Goal: Task Accomplishment & Management: Use online tool/utility

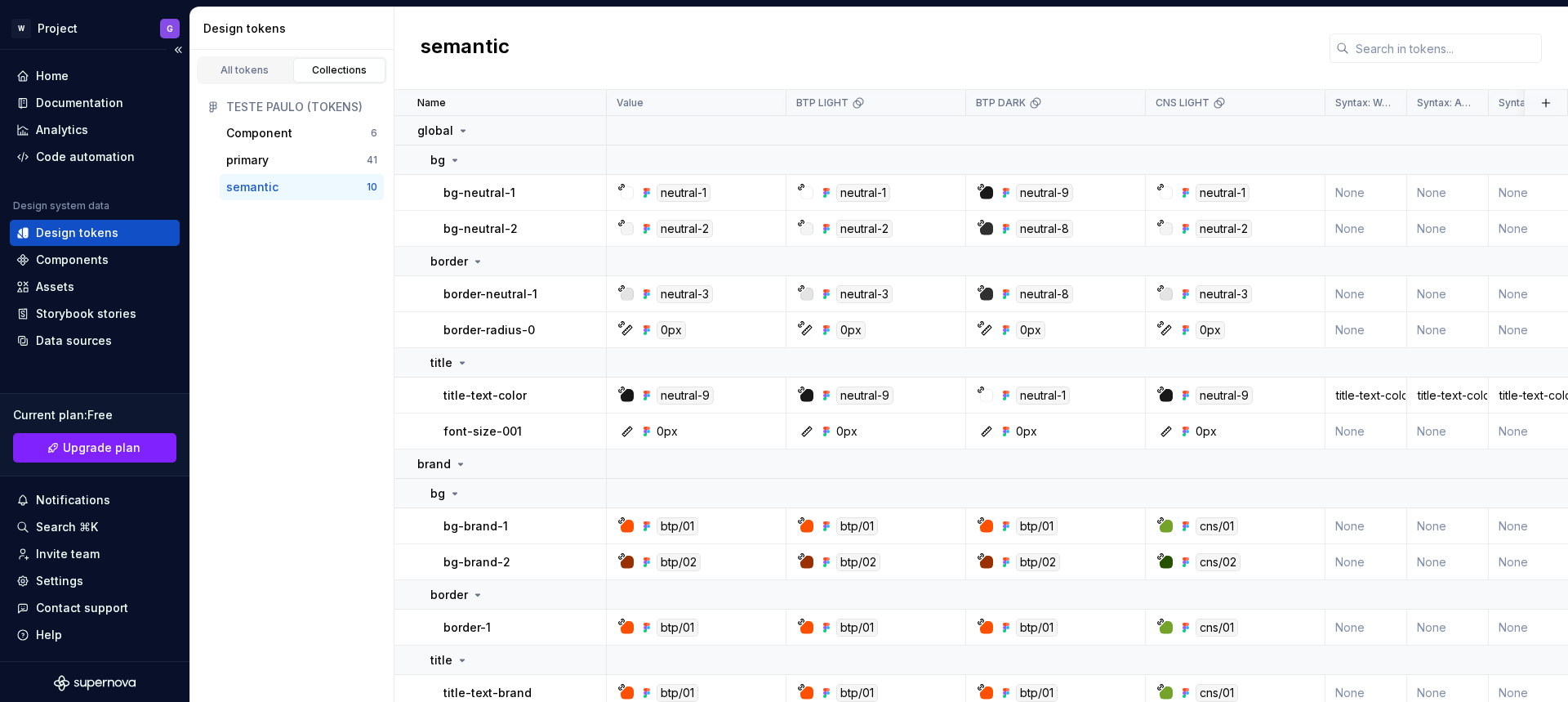
click at [83, 237] on div "Design tokens" at bounding box center [76, 233] width 82 height 16
click at [73, 78] on div "Home" at bounding box center [94, 76] width 157 height 16
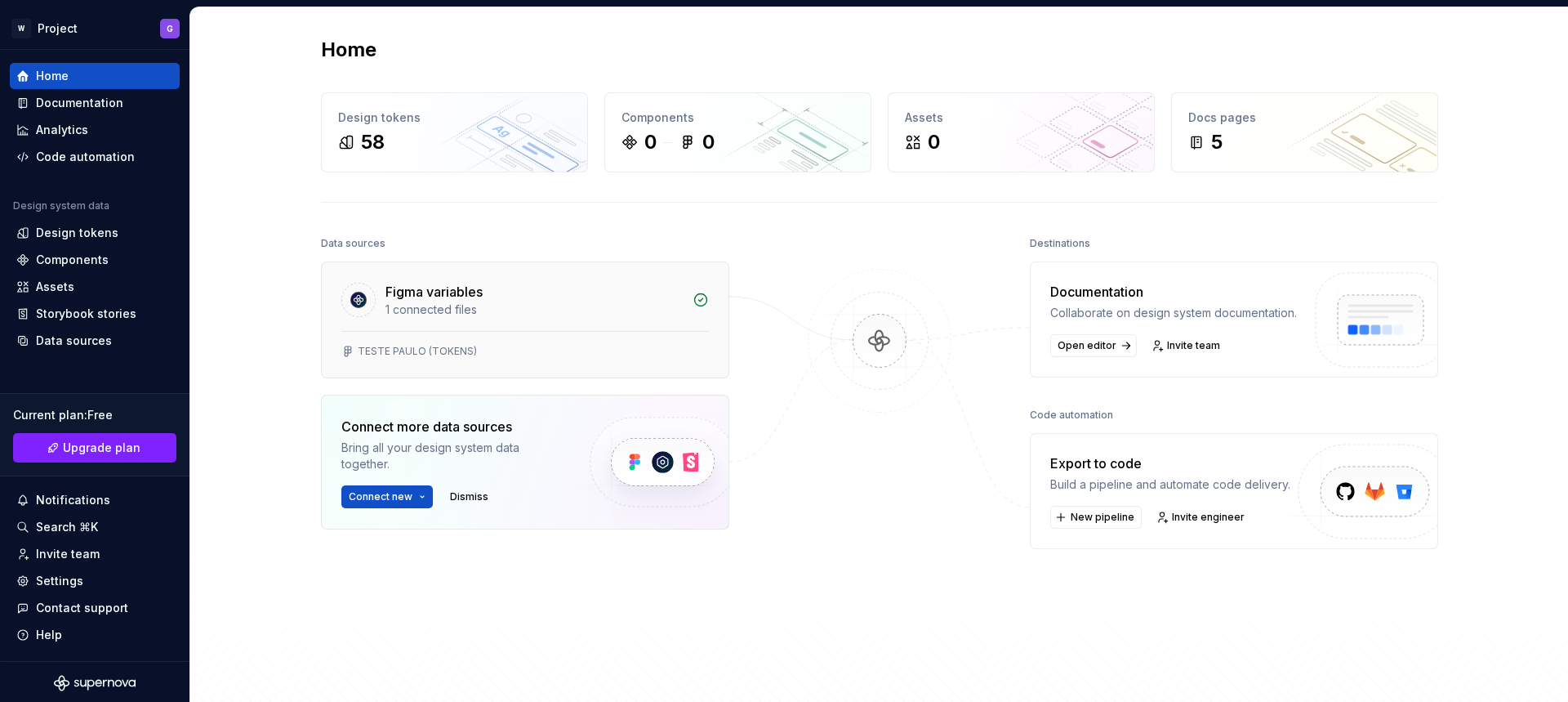
click at [536, 314] on div "1 connected files" at bounding box center [534, 309] width 297 height 16
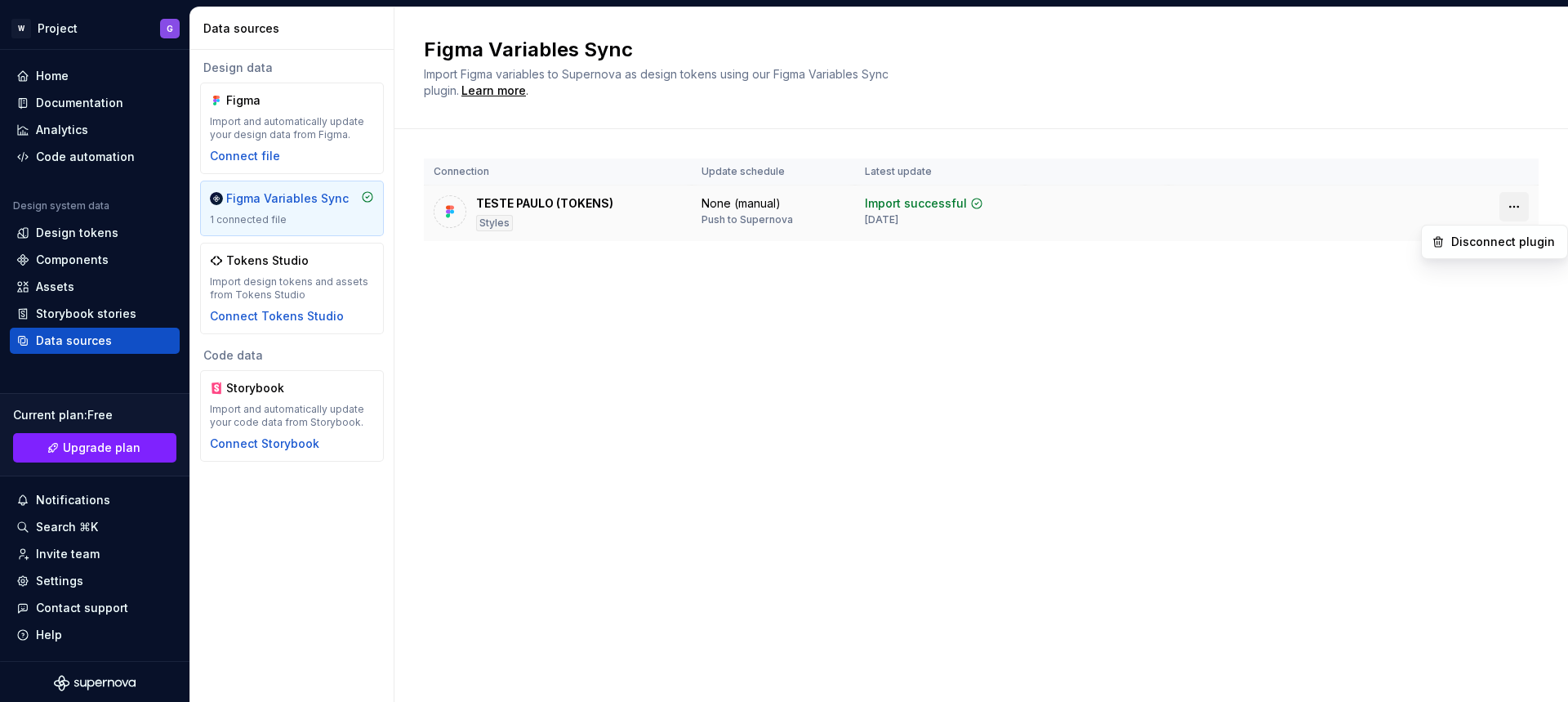
click at [1513, 207] on html "W Project G Home Documentation Analytics Code automation Design system data Des…" at bounding box center [784, 351] width 1568 height 702
click at [1485, 244] on div "Disconnect plugin" at bounding box center [1504, 241] width 106 height 16
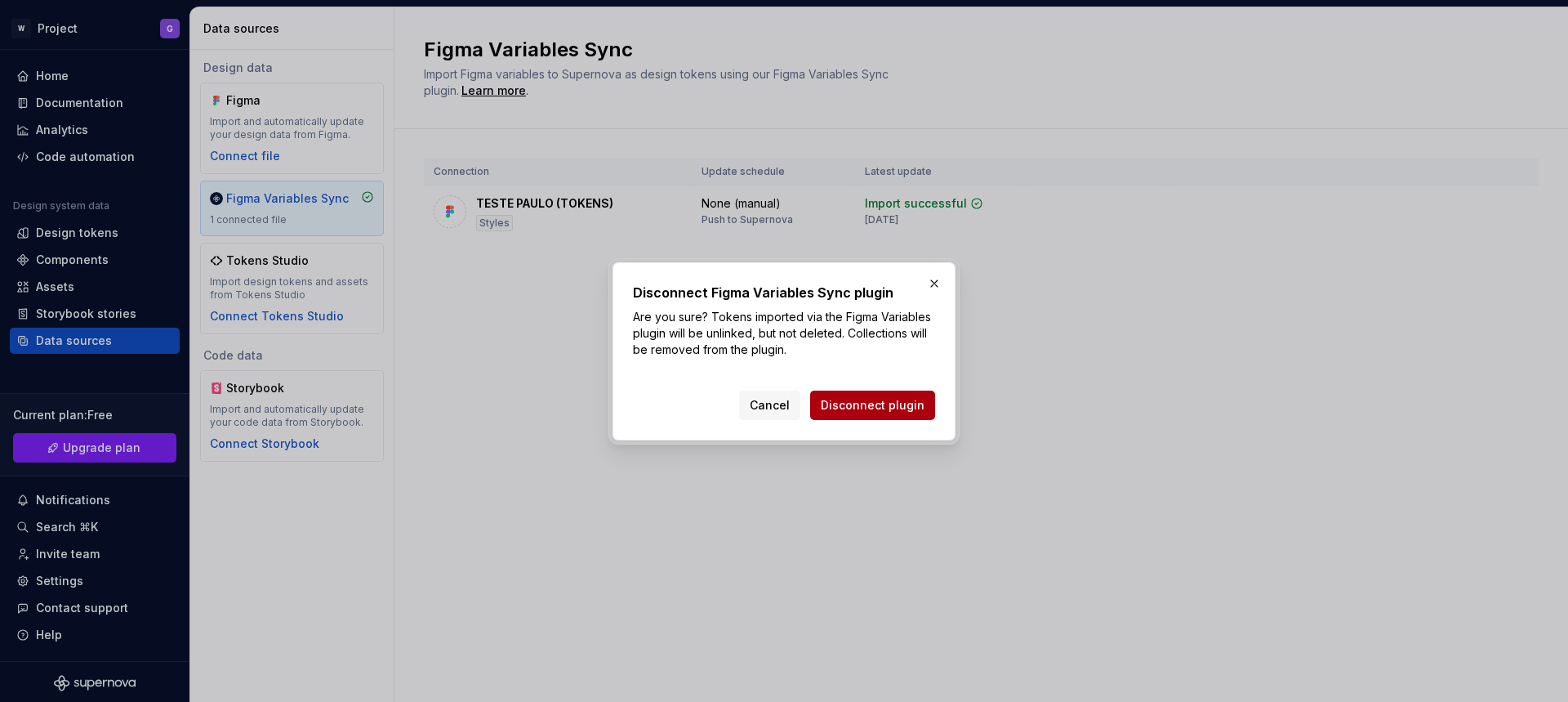
click at [893, 412] on span "Disconnect plugin" at bounding box center [873, 405] width 104 height 16
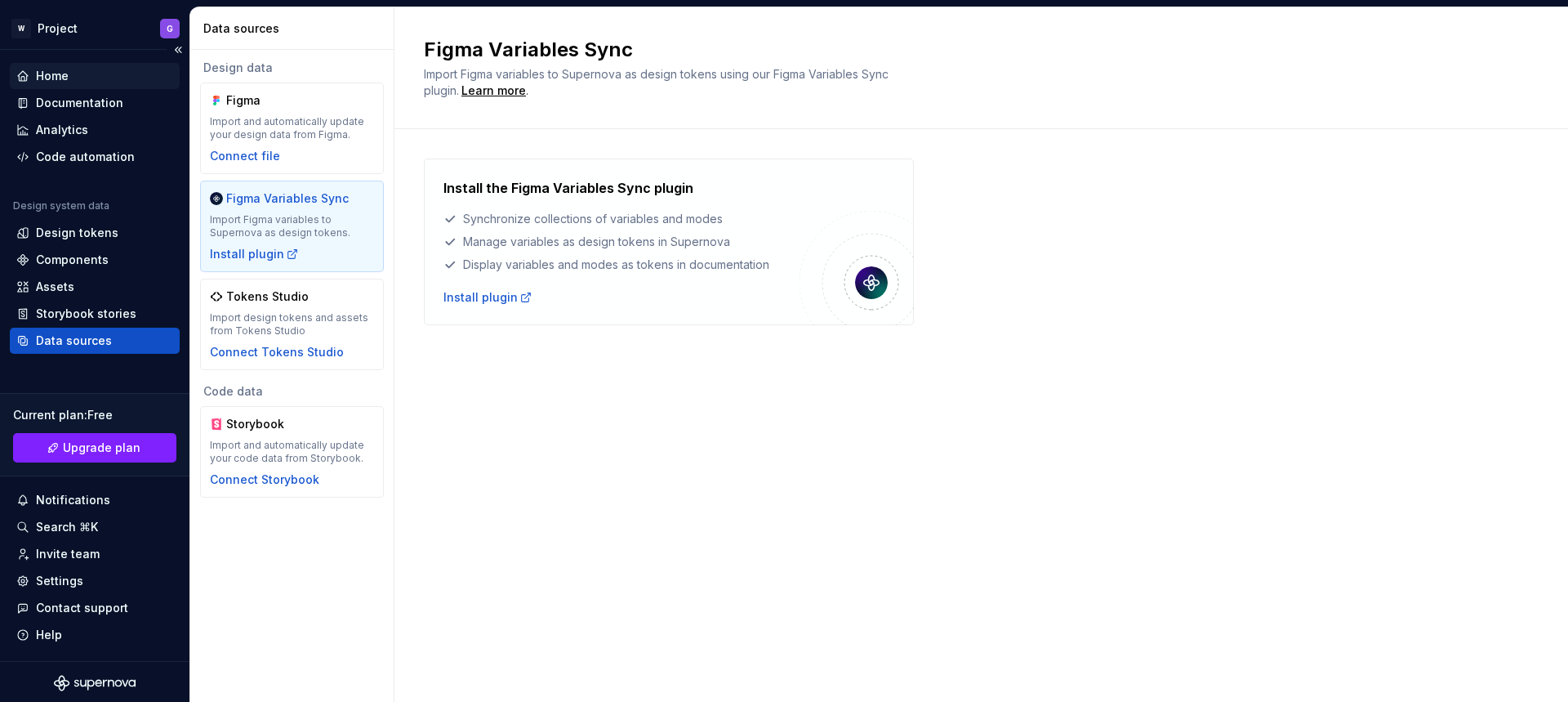
click at [98, 76] on div "Home" at bounding box center [94, 76] width 157 height 16
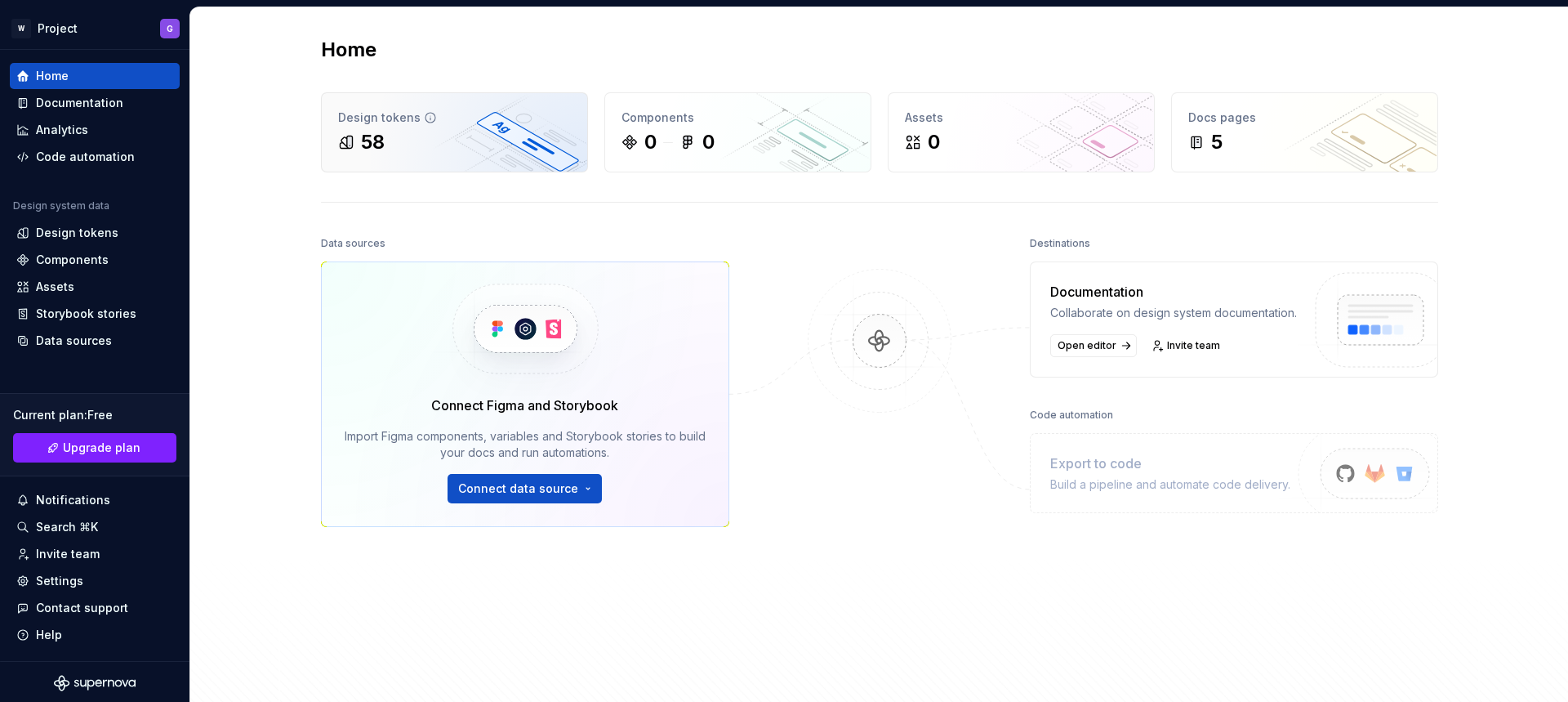
click at [403, 137] on div "58" at bounding box center [455, 142] width 232 height 26
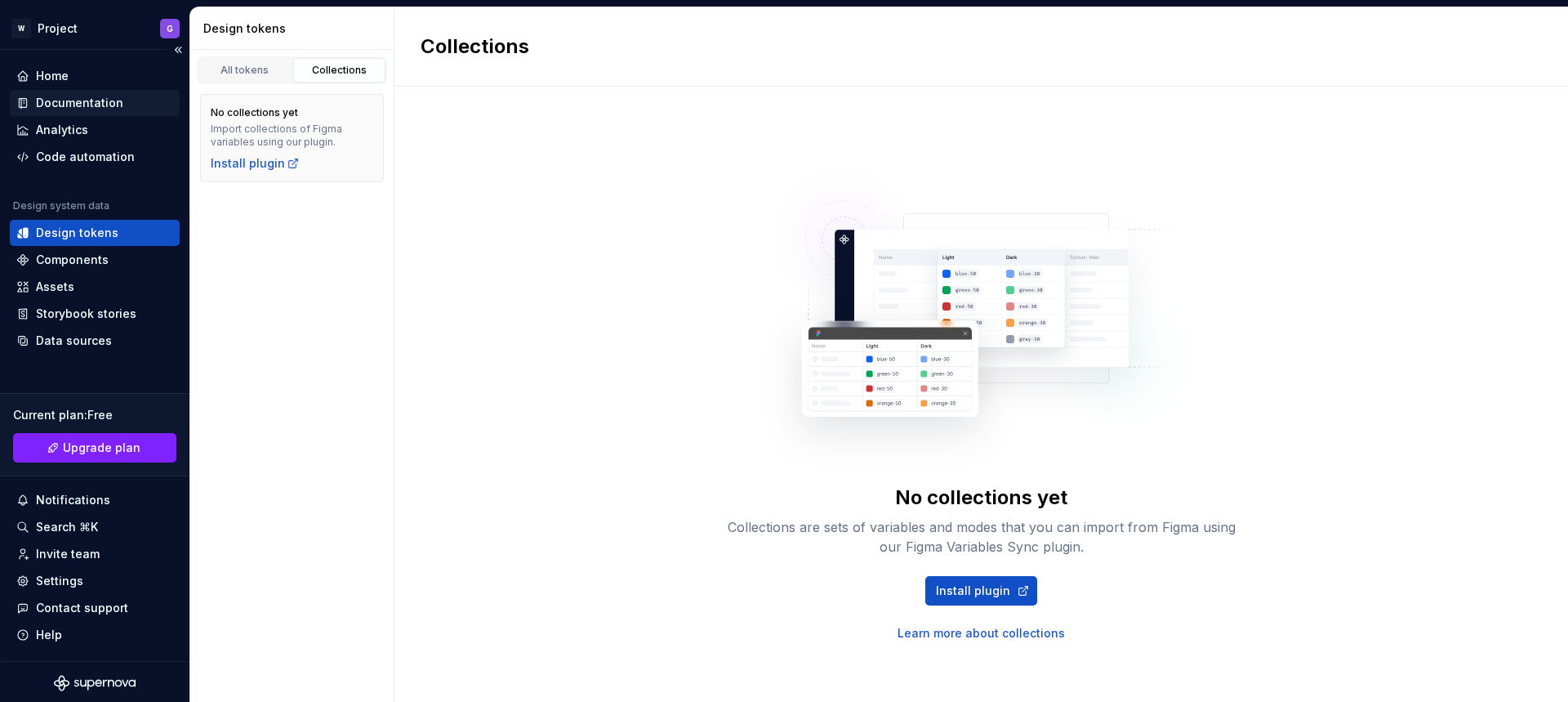
click at [88, 104] on div "Documentation" at bounding box center [79, 103] width 87 height 16
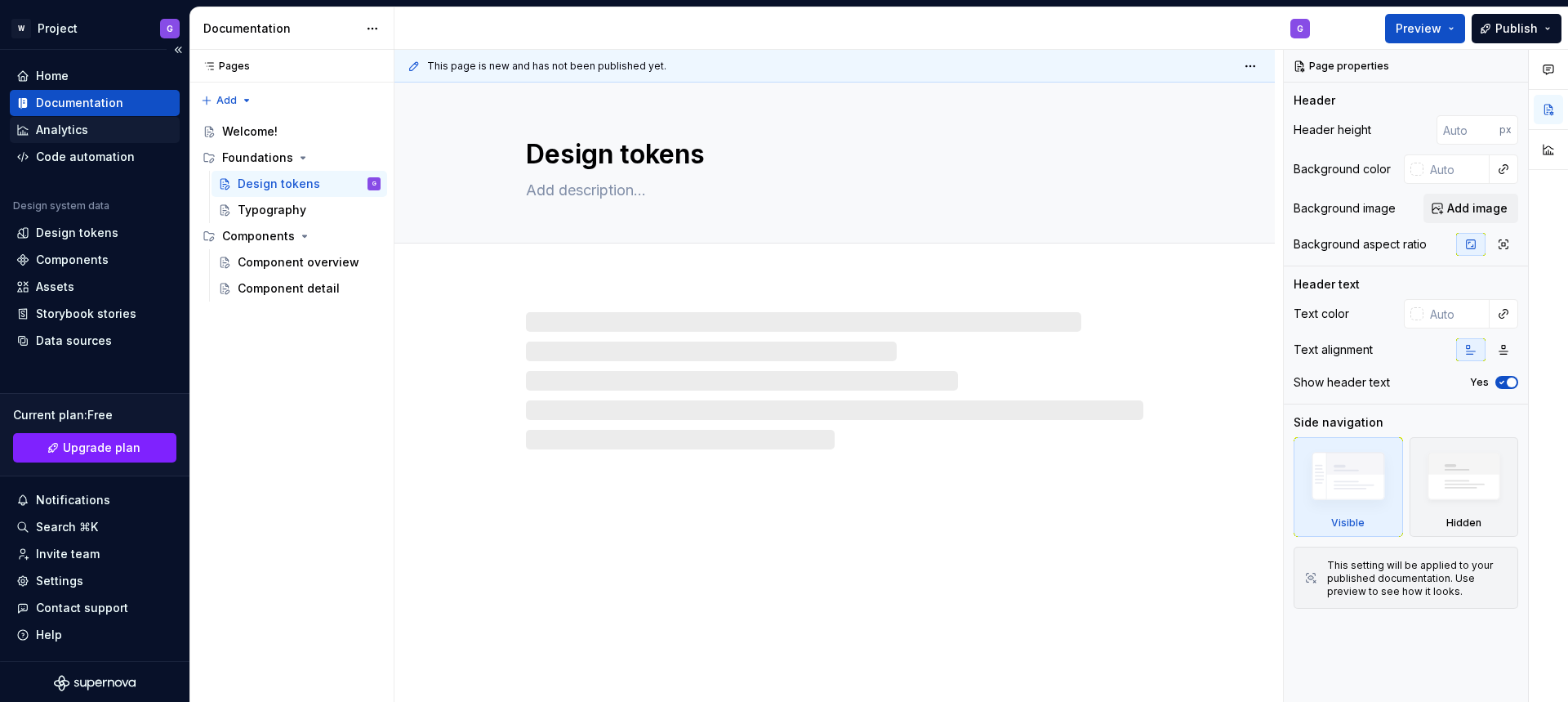
type textarea "*"
click at [79, 153] on div "Code automation" at bounding box center [85, 156] width 98 height 16
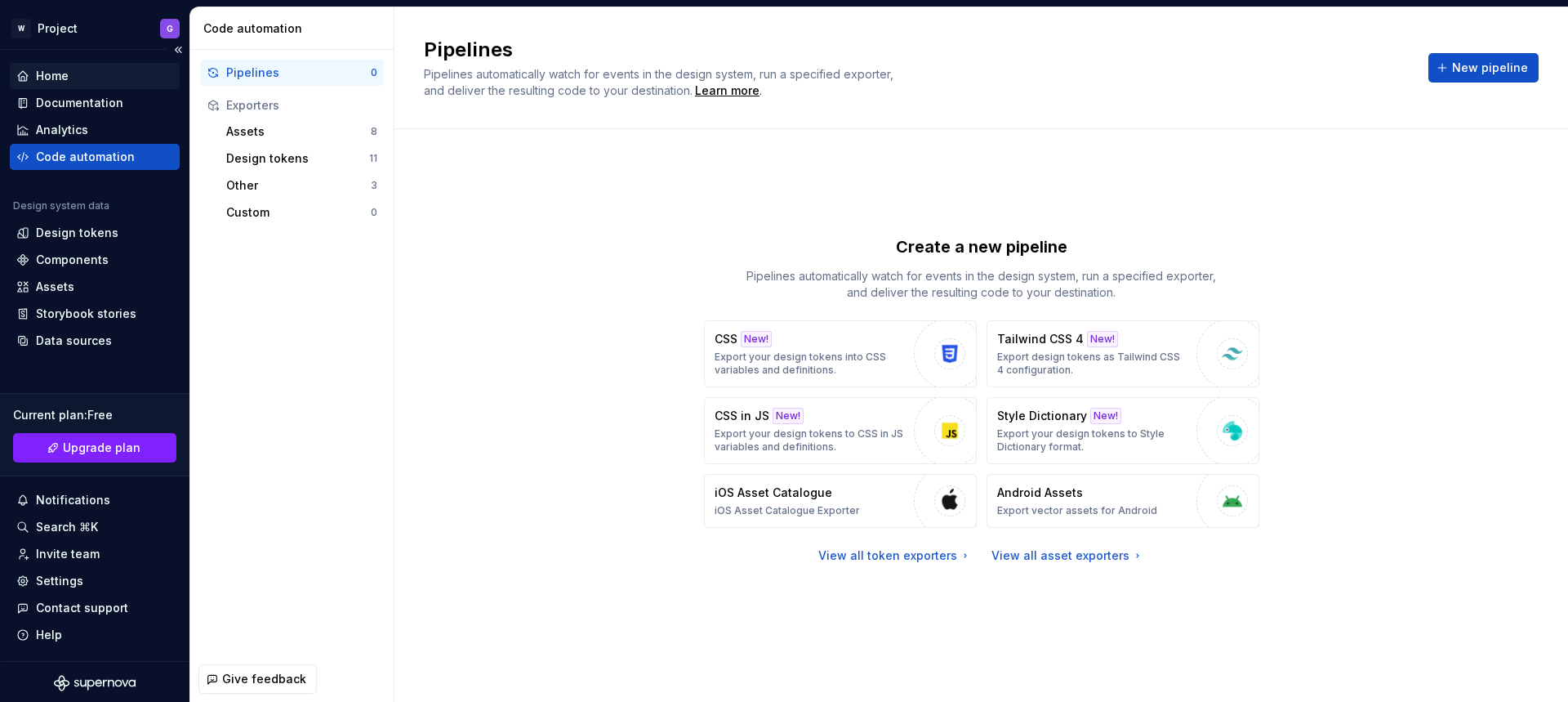
click at [67, 71] on div "Home" at bounding box center [52, 76] width 33 height 16
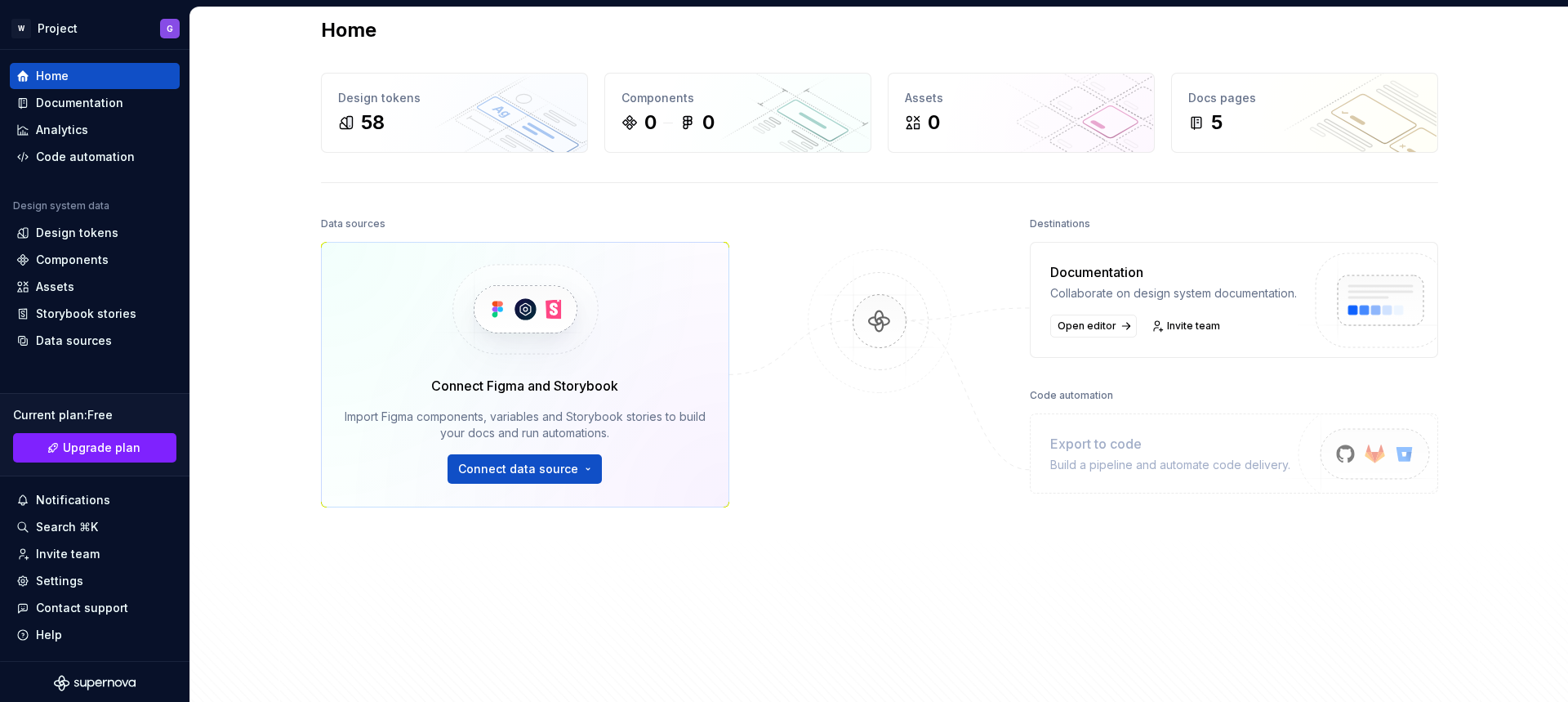
scroll to position [3, 0]
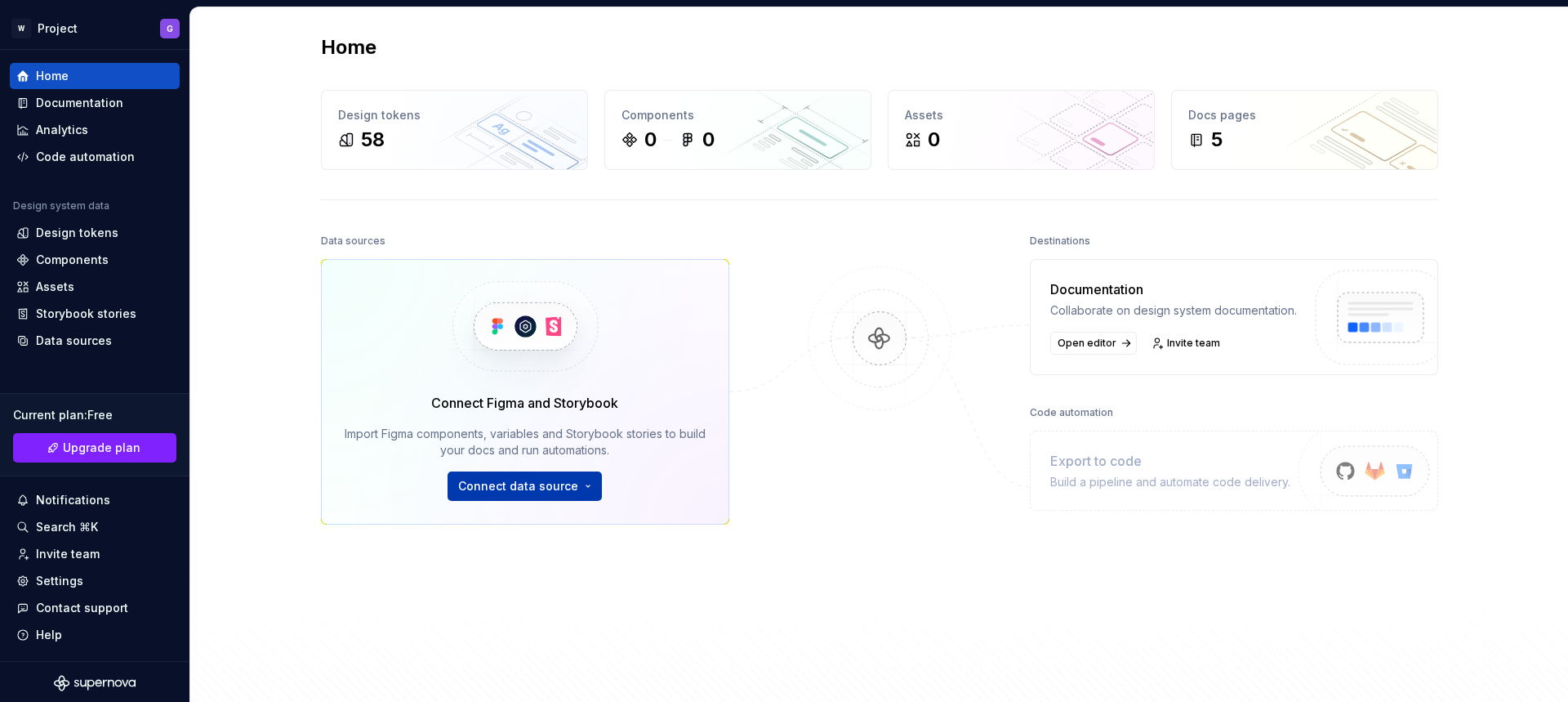
click at [507, 487] on html "W Project G Home Documentation Analytics Code automation Design system data Des…" at bounding box center [784, 351] width 1568 height 702
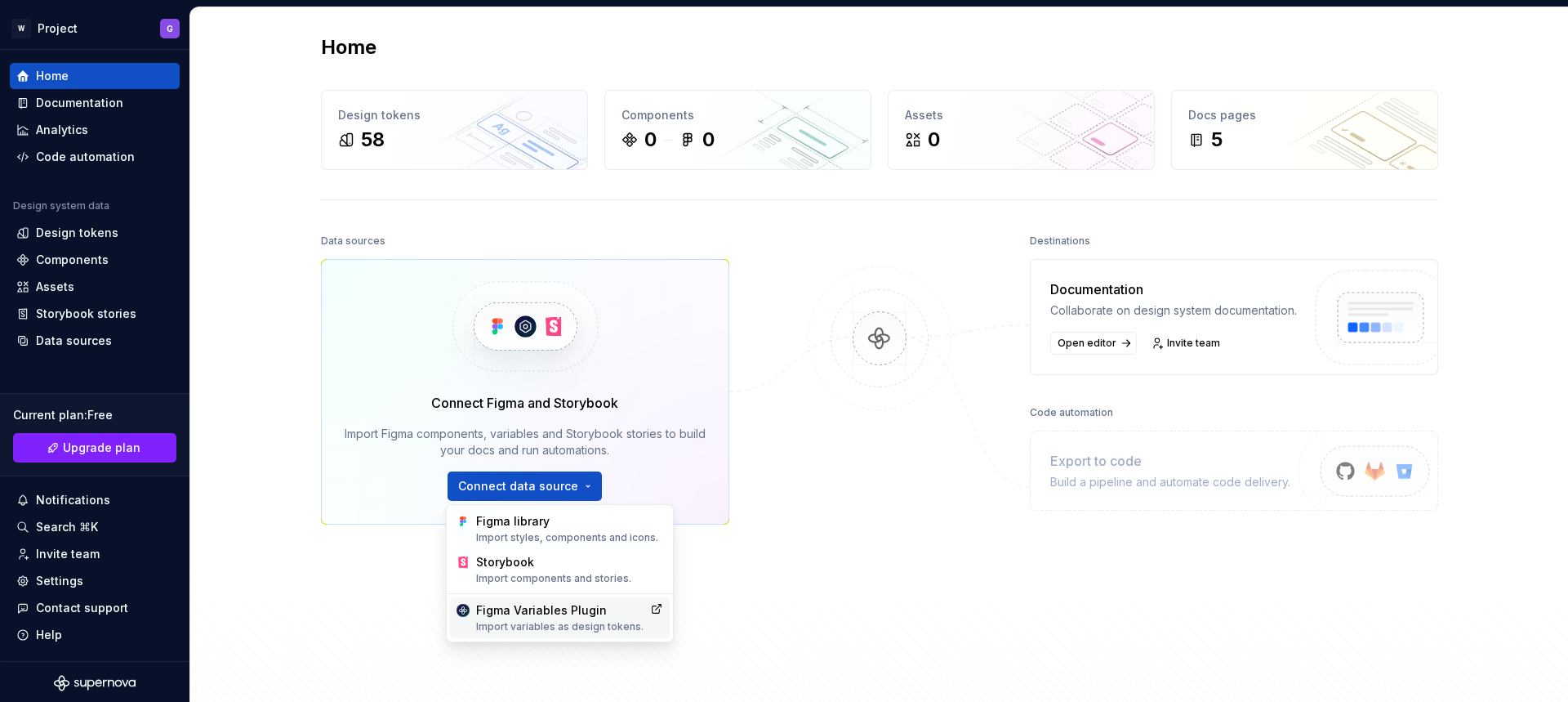
click at [552, 618] on div "Figma Variables Plugin Import variables as design tokens." at bounding box center [559, 618] width 167 height 31
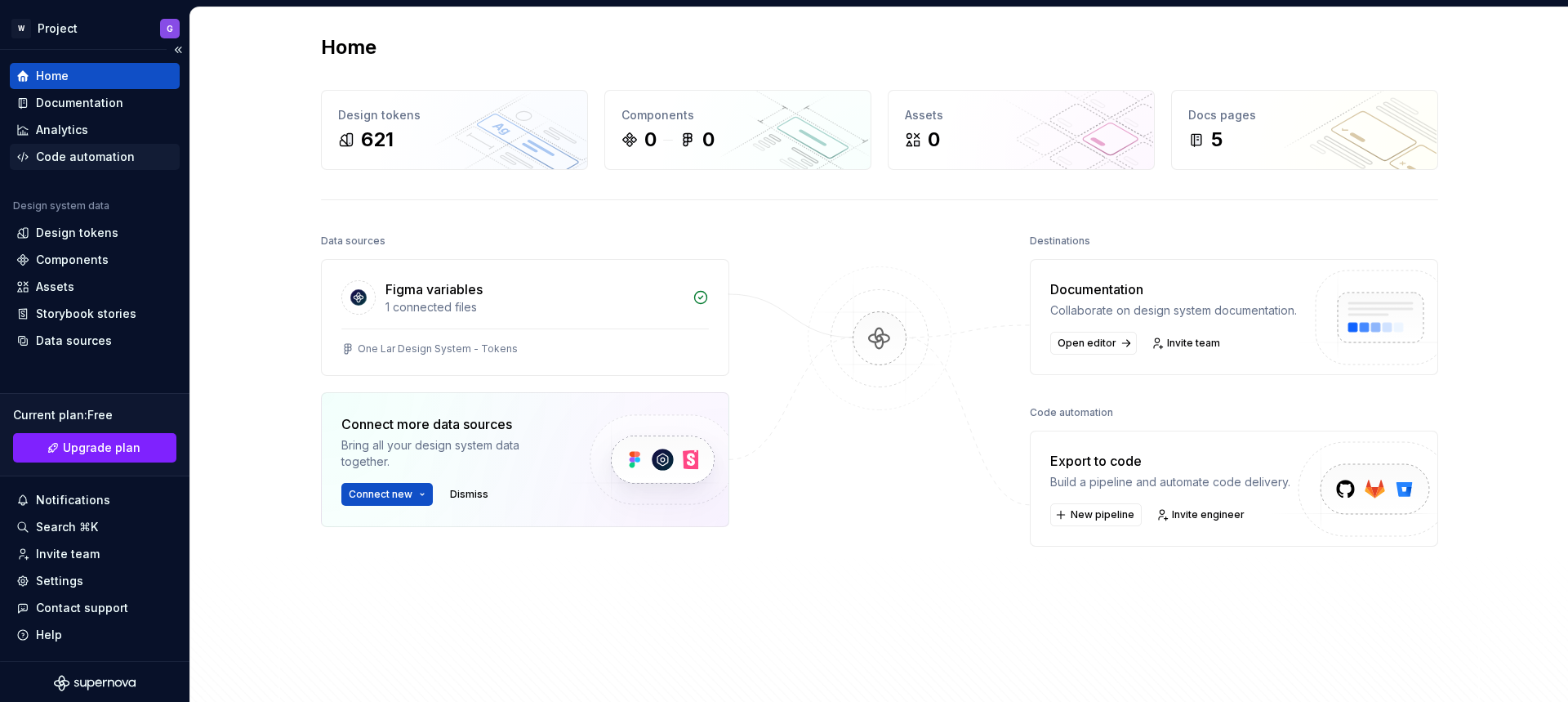
click at [92, 156] on div "Code automation" at bounding box center [85, 156] width 98 height 16
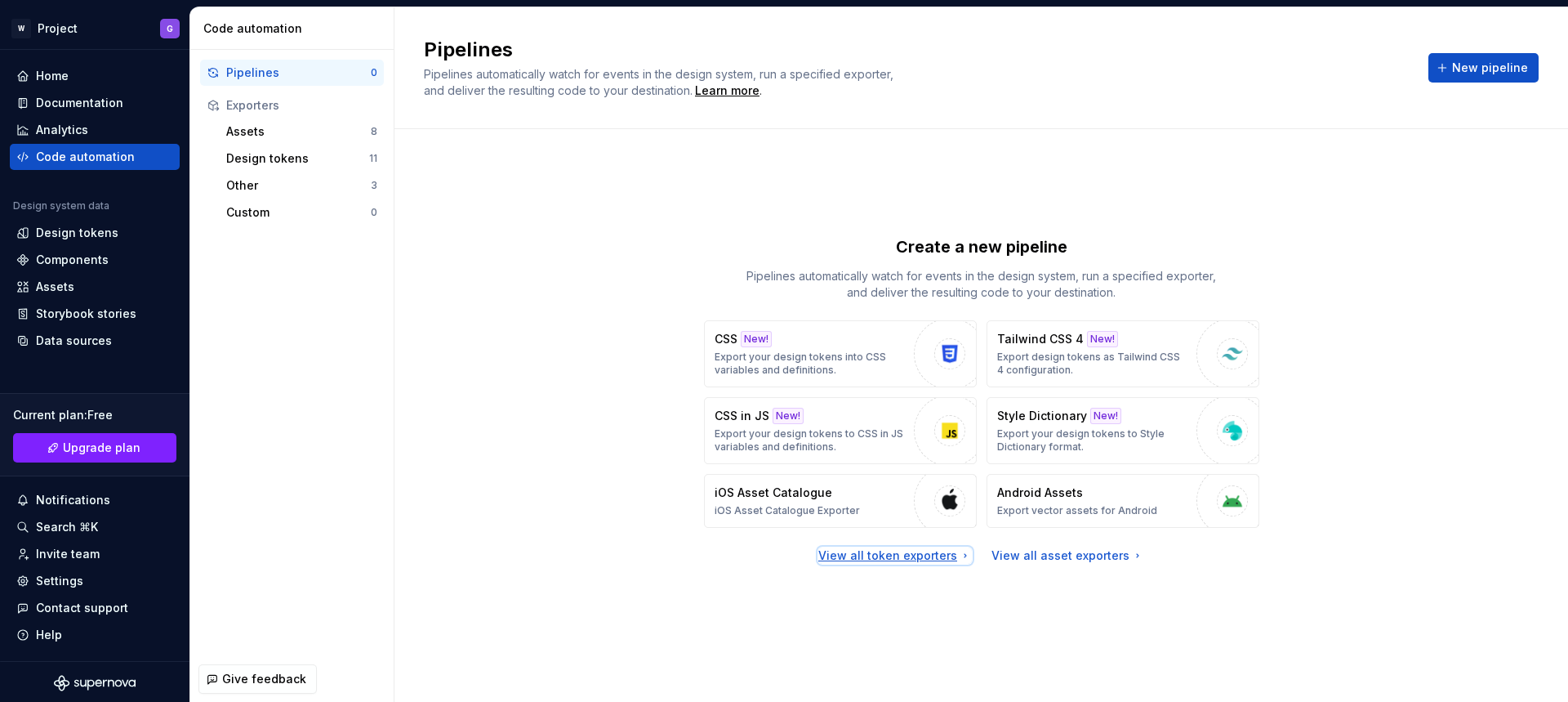
click at [884, 559] on div "View all token exporters" at bounding box center [895, 555] width 154 height 16
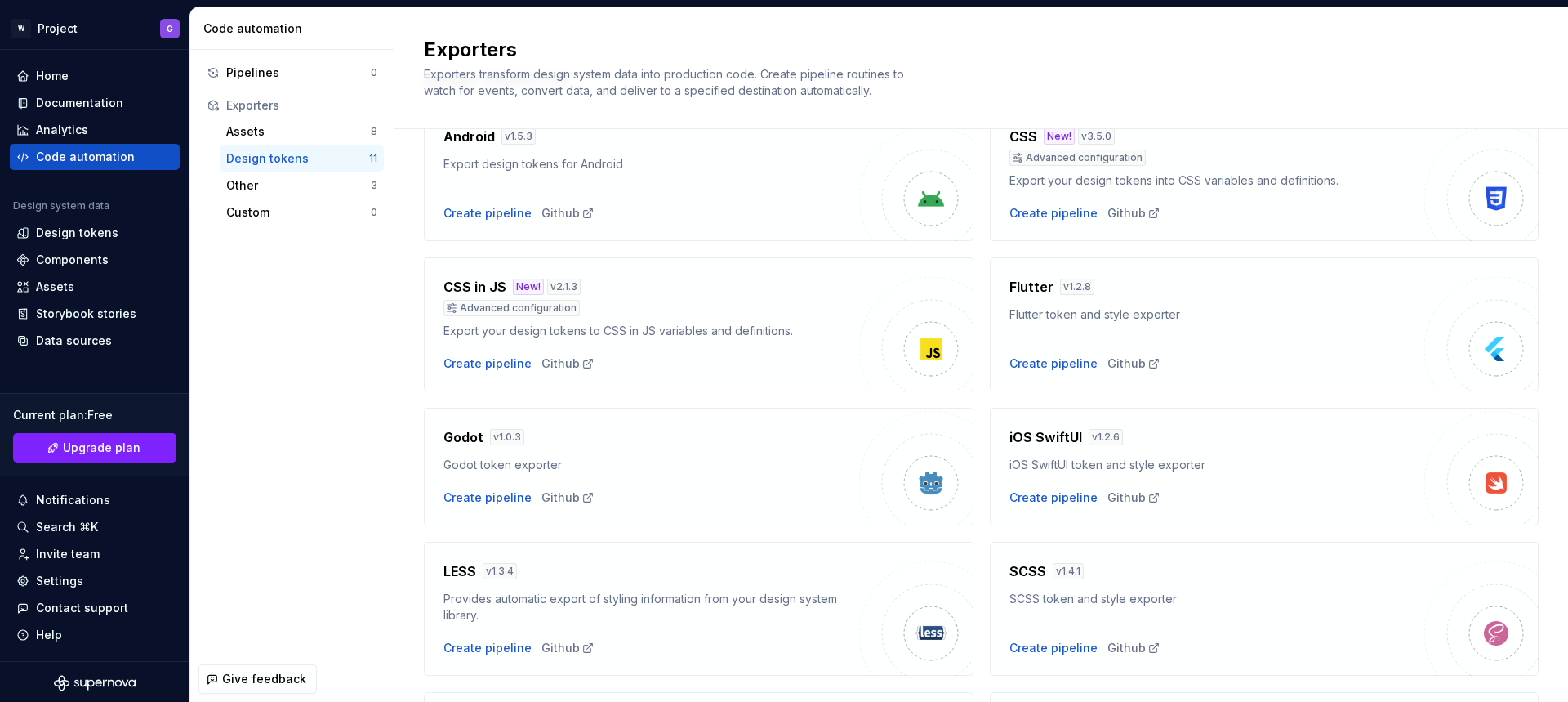
scroll to position [376, 0]
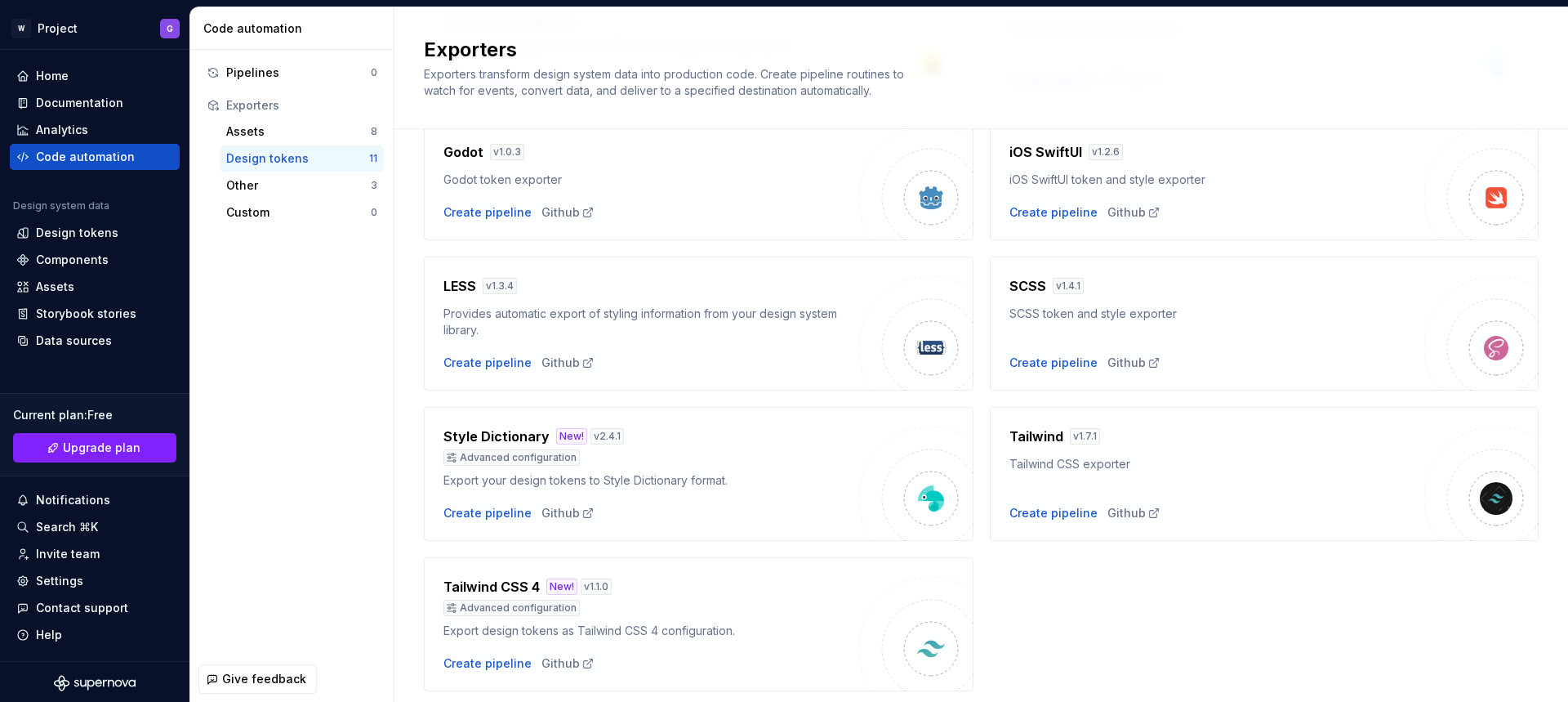
click at [1018, 290] on h4 "SCSS" at bounding box center [1028, 285] width 36 height 20
click at [1019, 289] on h4 "SCSS" at bounding box center [1028, 285] width 36 height 20
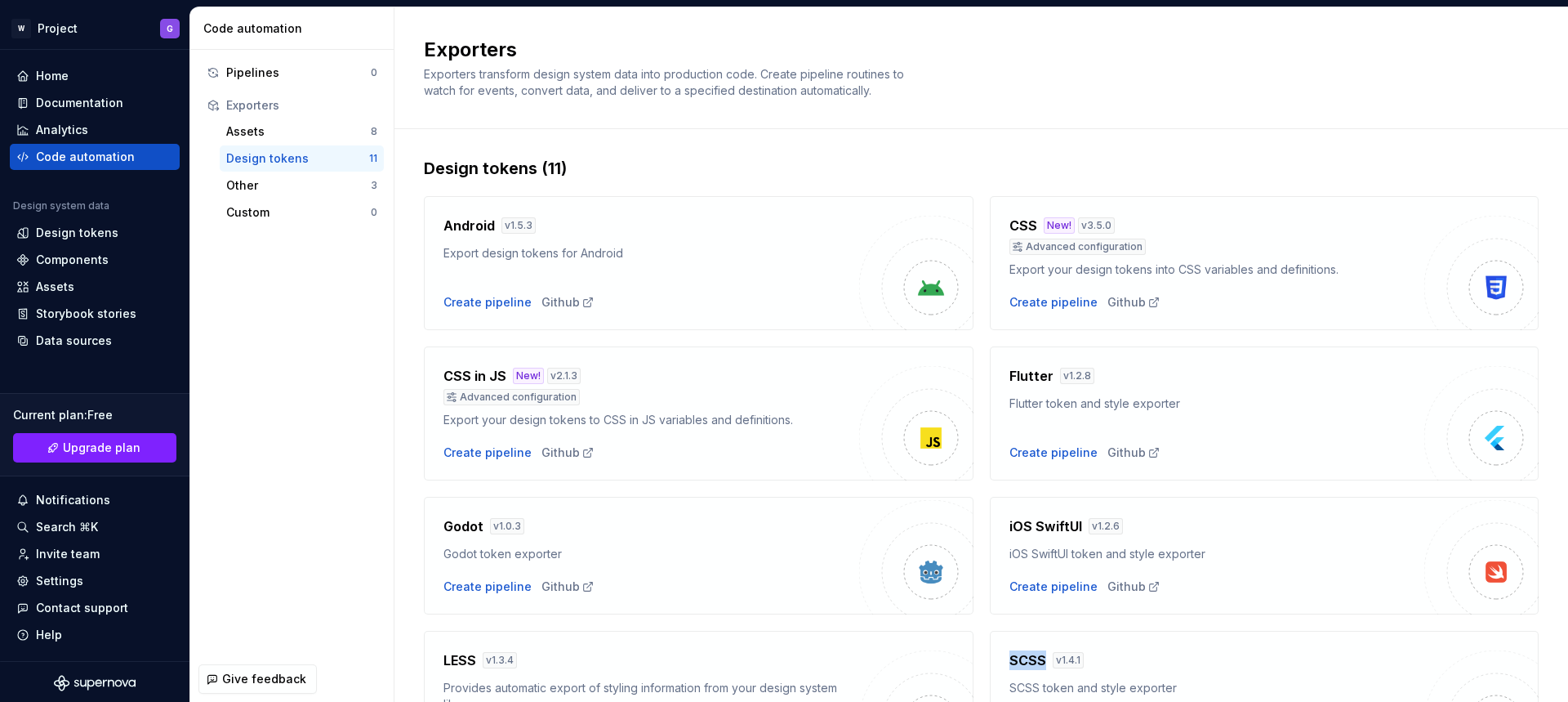
scroll to position [0, 0]
click at [1043, 304] on div "Create pipeline" at bounding box center [1054, 304] width 88 height 16
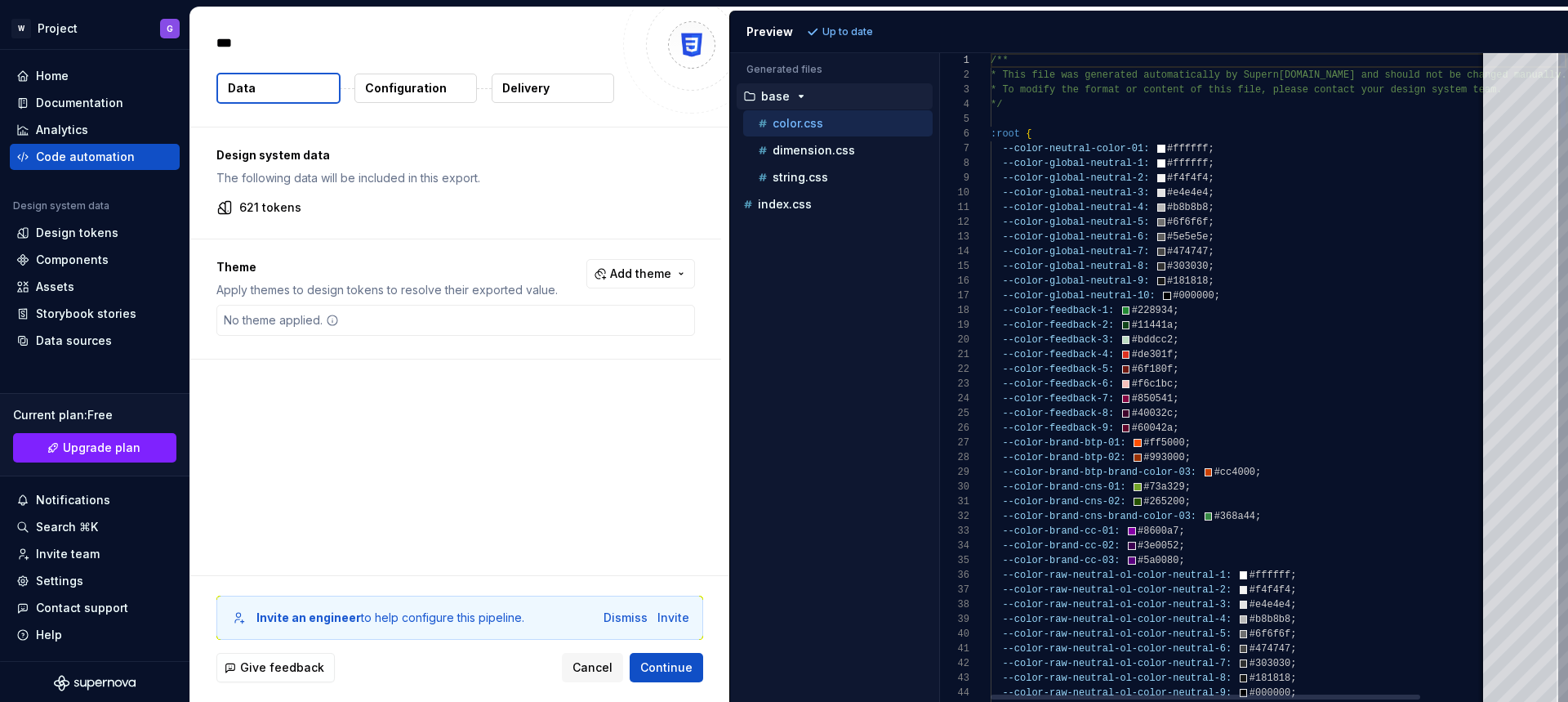
type textarea "*"
click at [631, 267] on span "Add theme" at bounding box center [641, 273] width 61 height 16
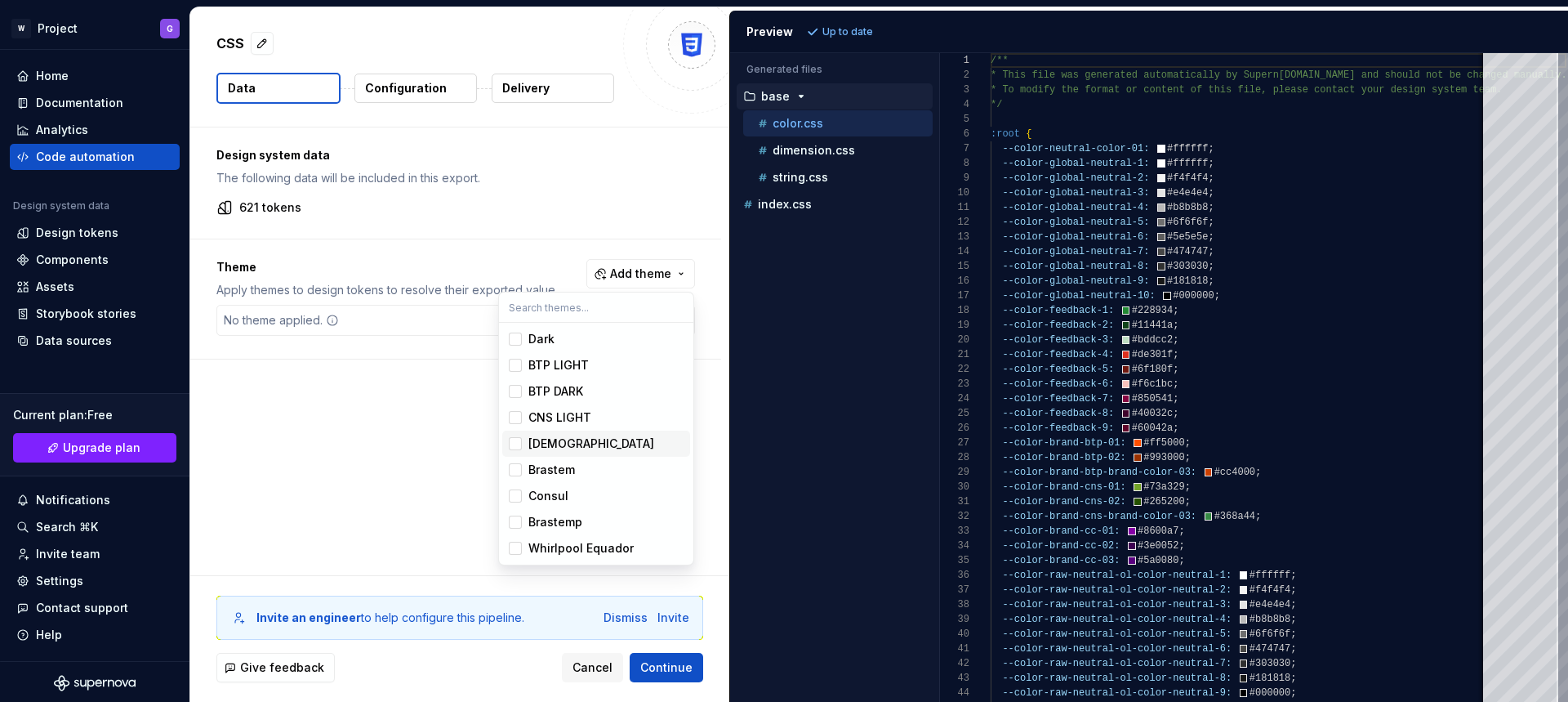
click at [515, 448] on div "Suggestions" at bounding box center [515, 443] width 13 height 13
click at [516, 474] on div "Suggestions" at bounding box center [515, 469] width 13 height 13
click at [516, 496] on div "Suggestions" at bounding box center [515, 496] width 13 height 13
click at [512, 471] on div "Suggestions" at bounding box center [515, 469] width 13 height 13
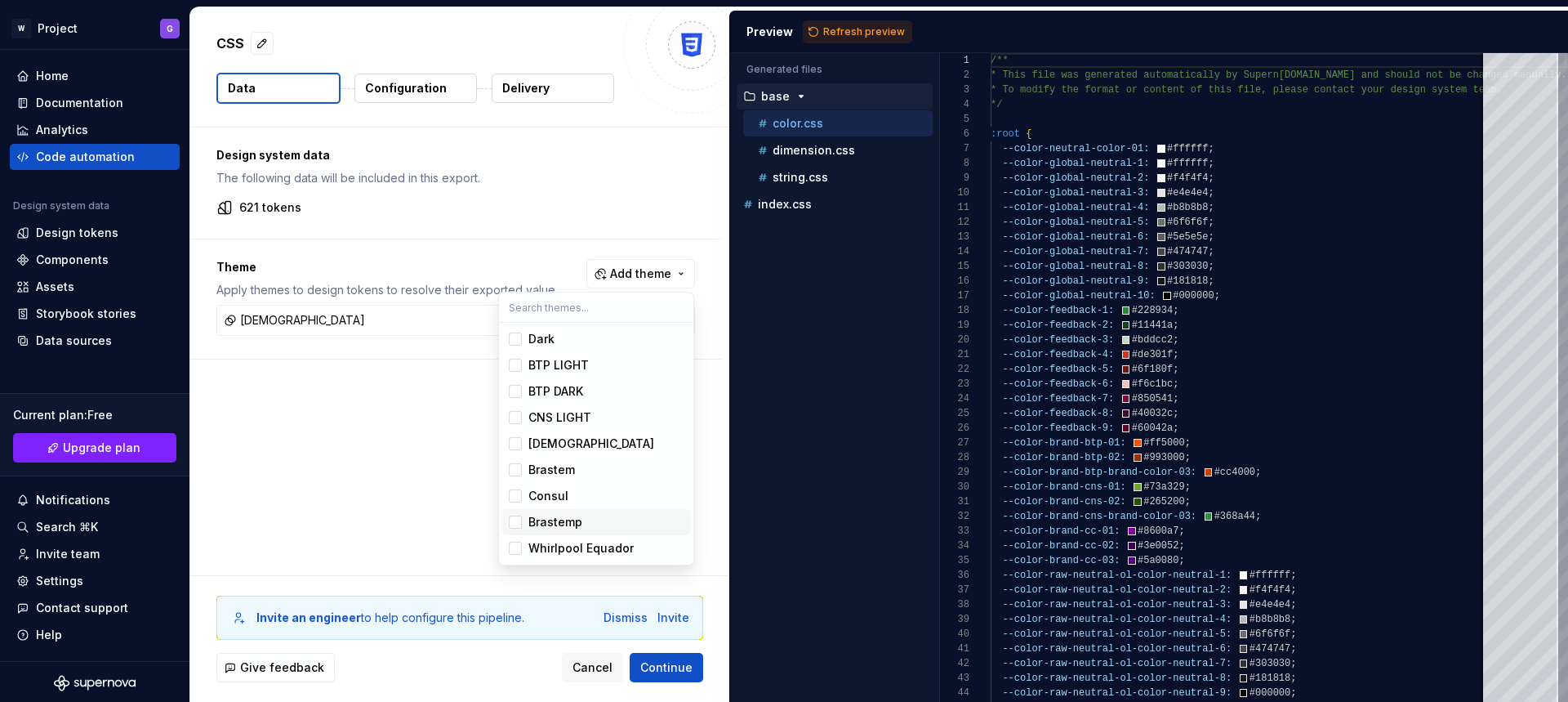
click at [515, 528] on div "Suggestions" at bounding box center [515, 521] width 13 height 13
click at [518, 497] on div "Suggestions" at bounding box center [515, 496] width 13 height 13
click at [512, 559] on span "Whirlpool Equador" at bounding box center [596, 548] width 188 height 26
click at [533, 471] on div "Brastem" at bounding box center [552, 469] width 47 height 16
click at [440, 486] on html "W Project G Home Documentation Analytics Code automation Design system data Des…" at bounding box center [784, 351] width 1568 height 702
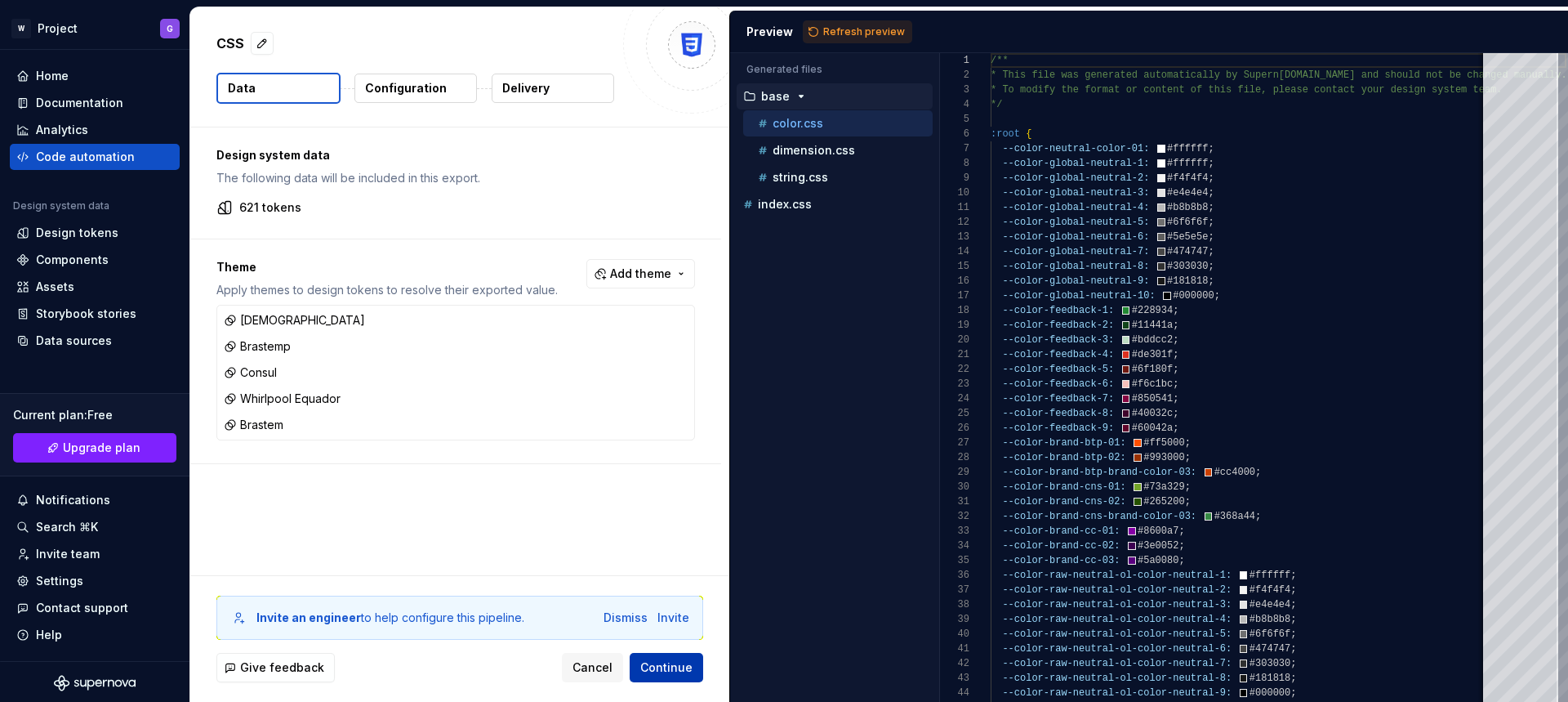
click at [669, 674] on span "Continue" at bounding box center [667, 667] width 53 height 16
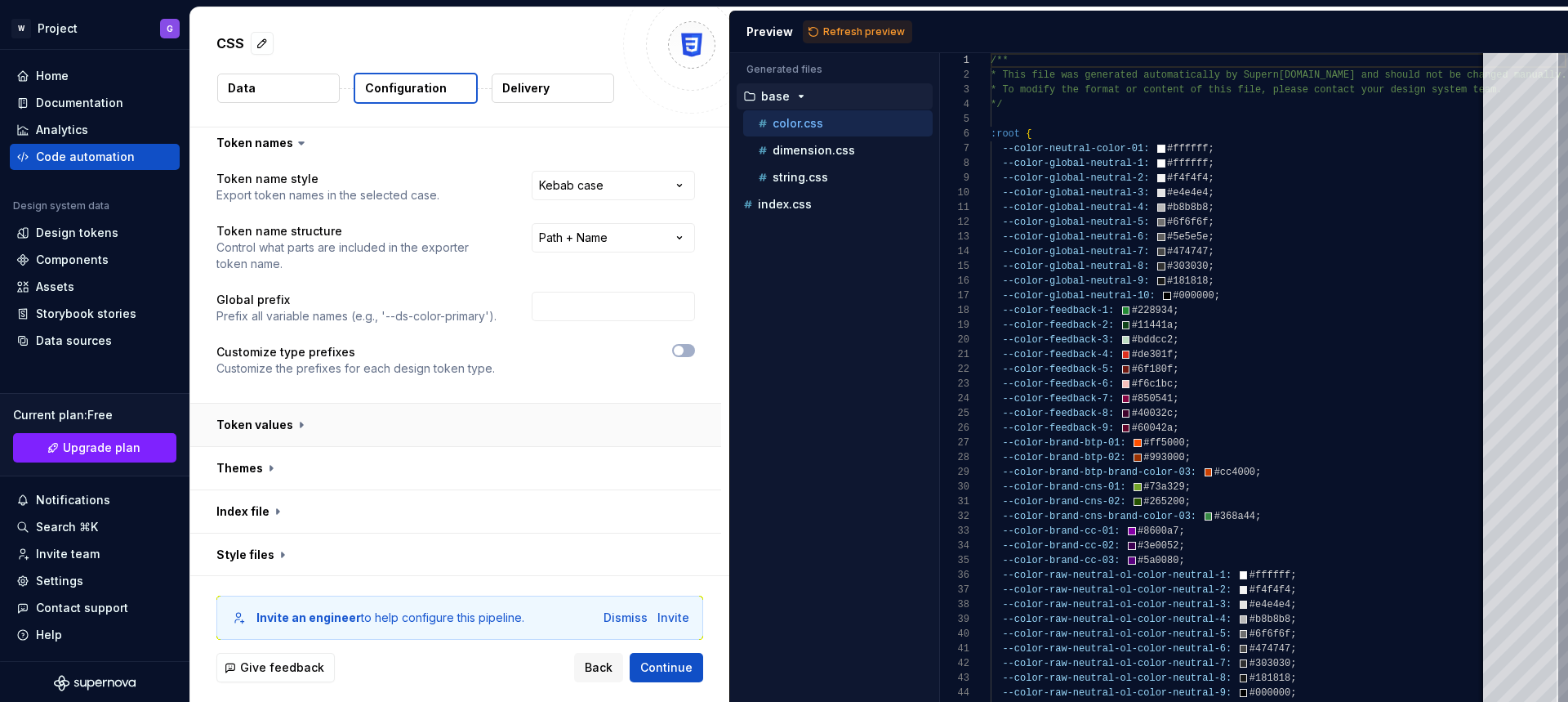
scroll to position [17, 0]
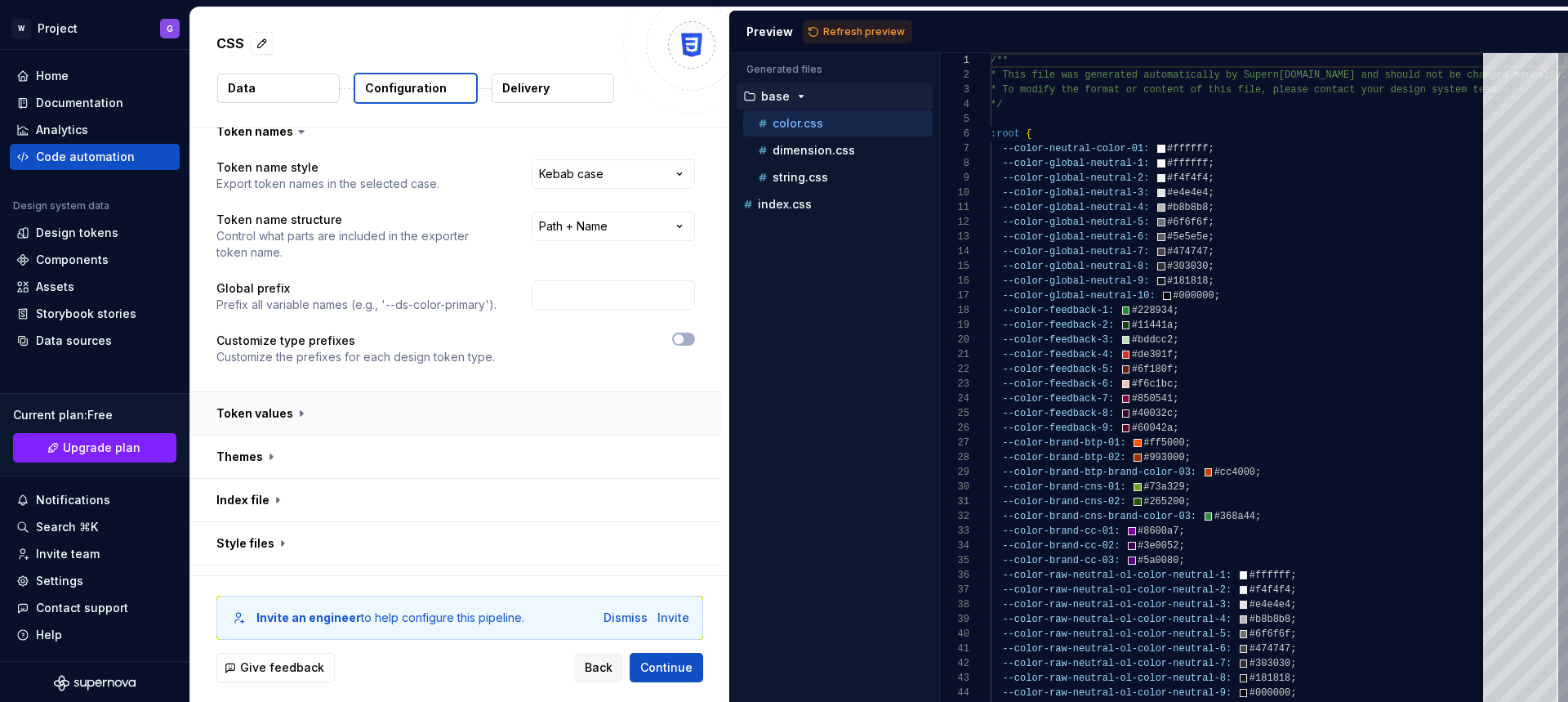
click at [300, 413] on button "button" at bounding box center [456, 413] width 531 height 42
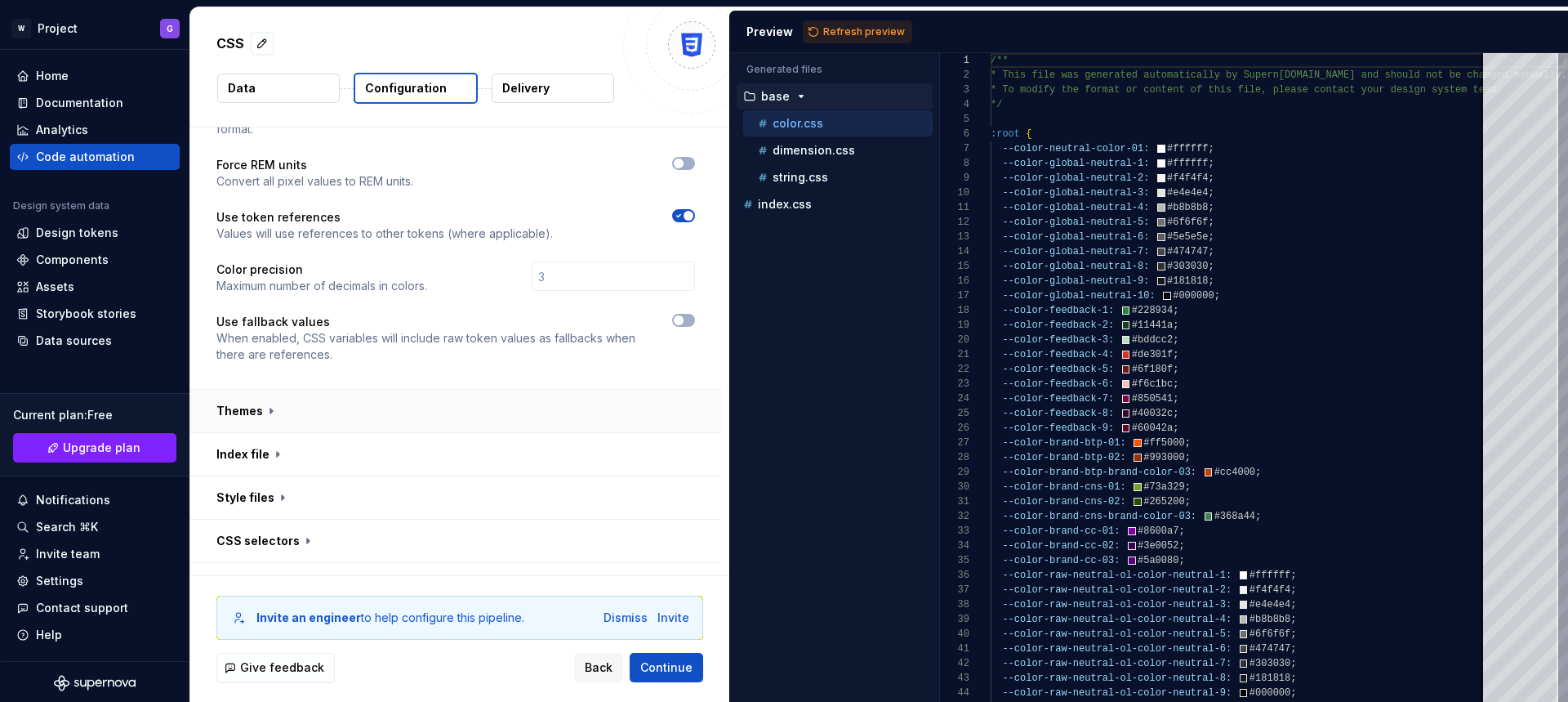
click at [253, 416] on button "button" at bounding box center [456, 411] width 531 height 42
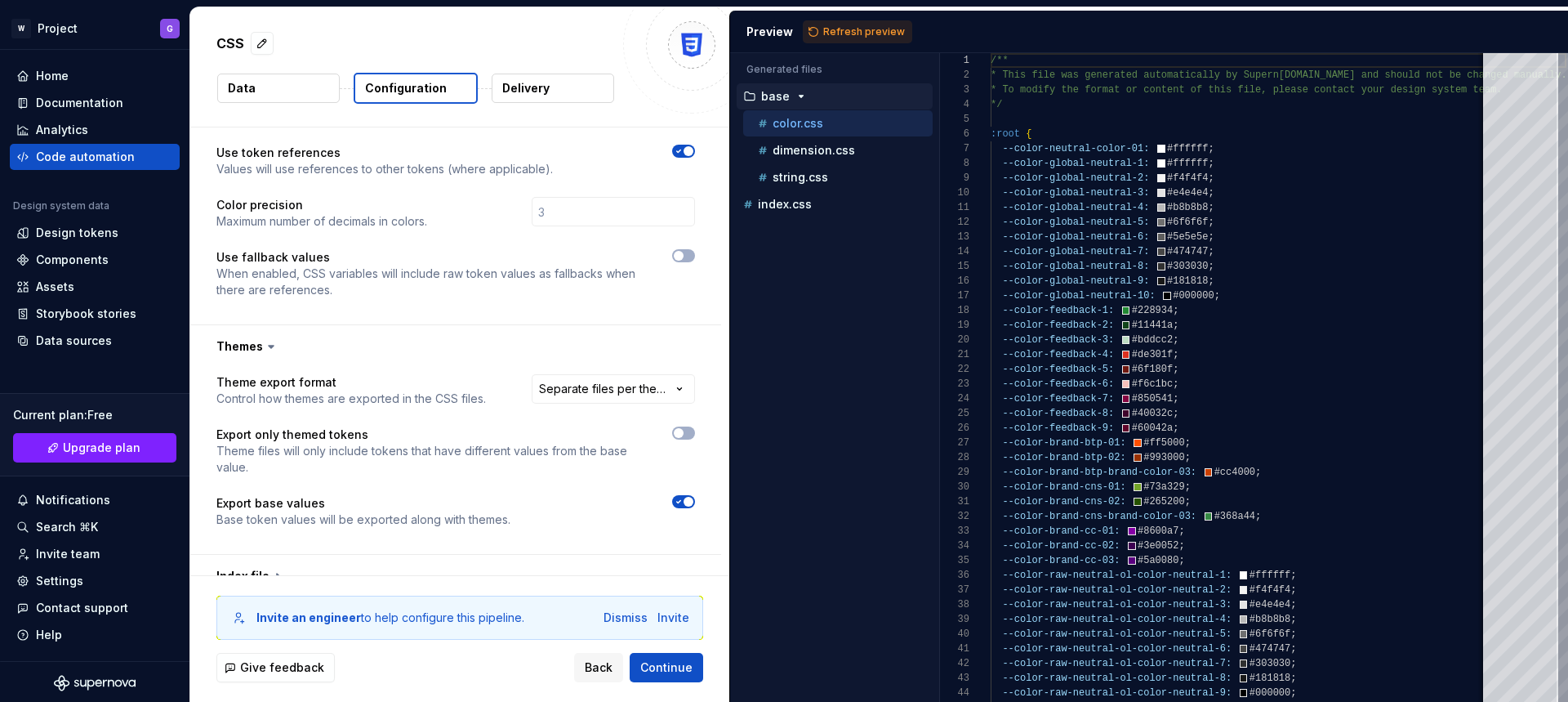
scroll to position [451, 0]
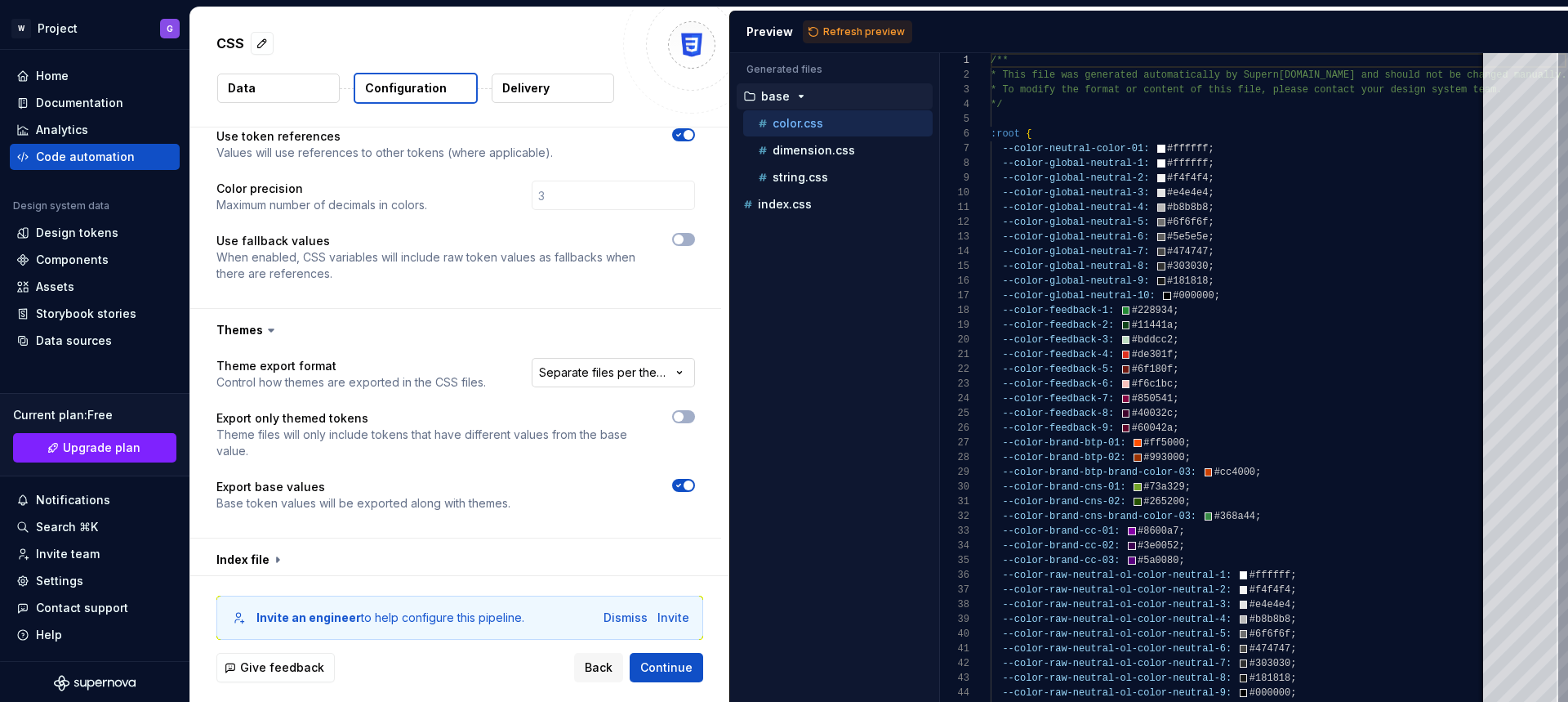
click at [643, 368] on html "**********" at bounding box center [784, 351] width 1568 height 702
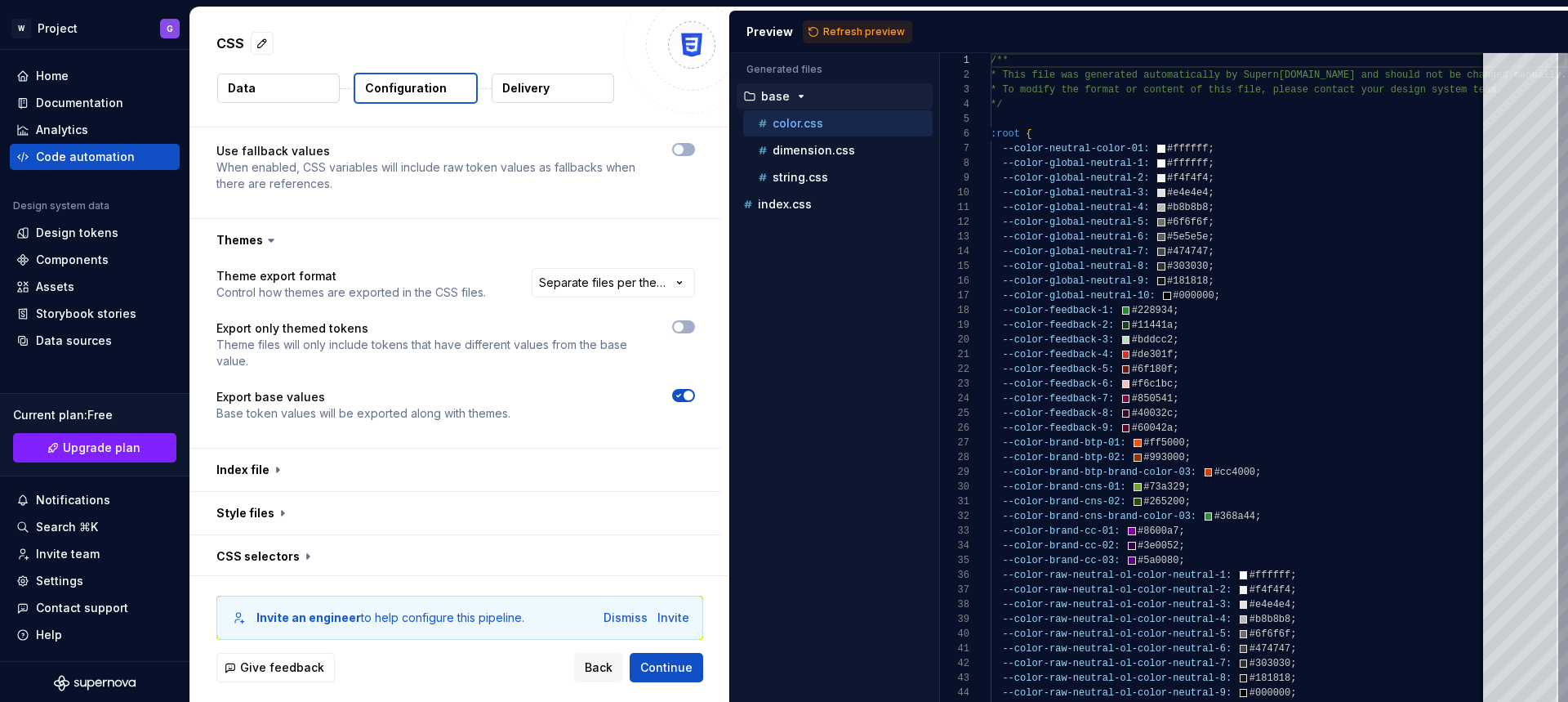
scroll to position [544, 0]
click at [273, 513] on button "button" at bounding box center [456, 510] width 531 height 42
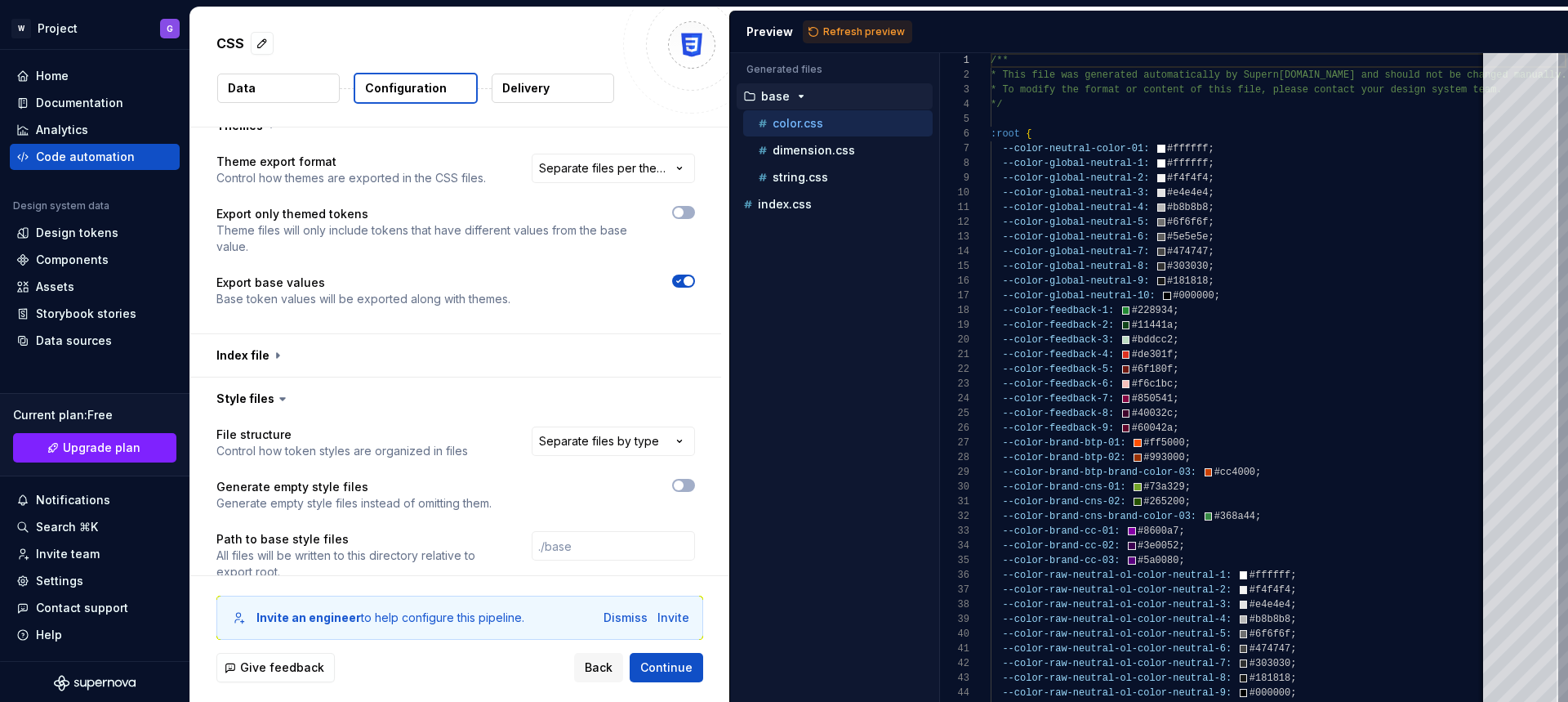
scroll to position [656, 0]
click at [602, 436] on html "**********" at bounding box center [784, 351] width 1568 height 702
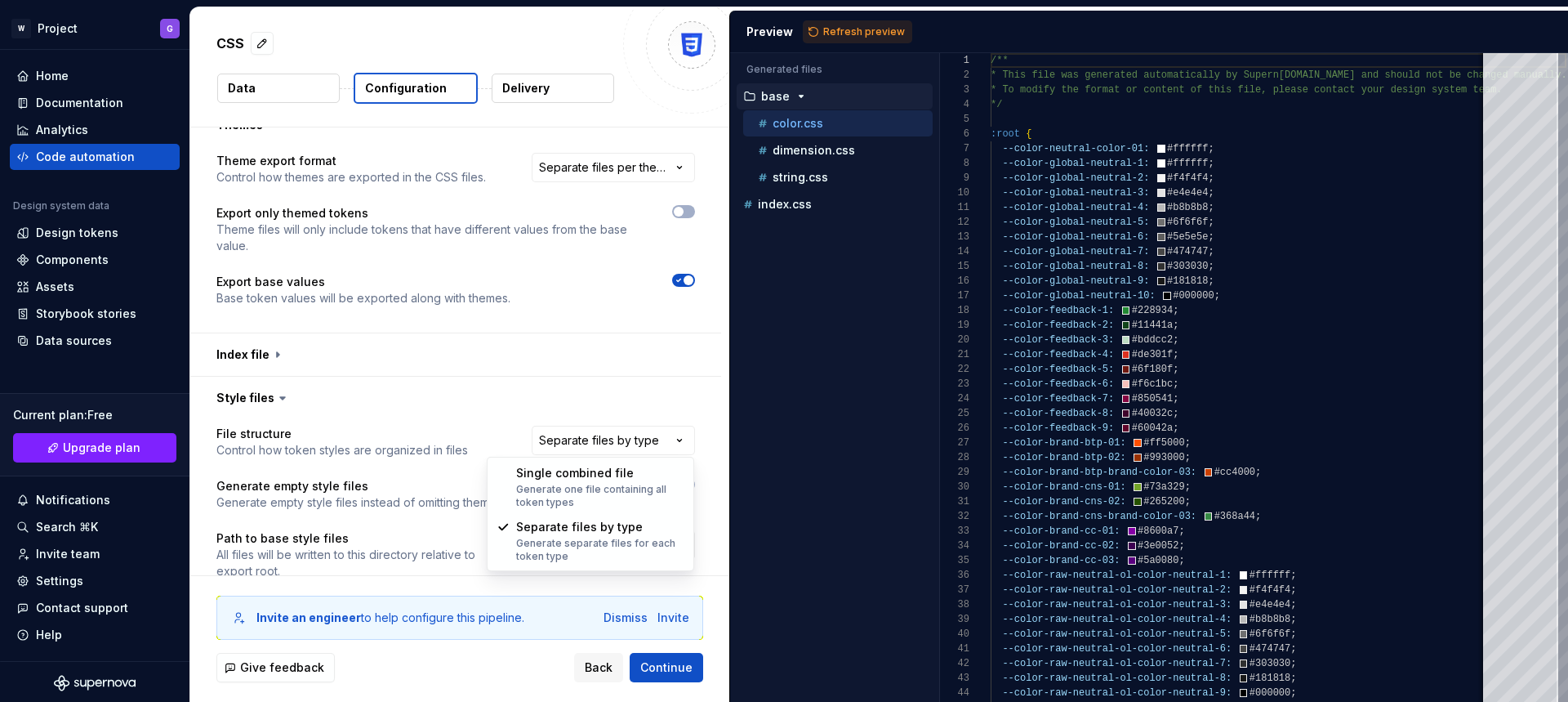
select select "**********"
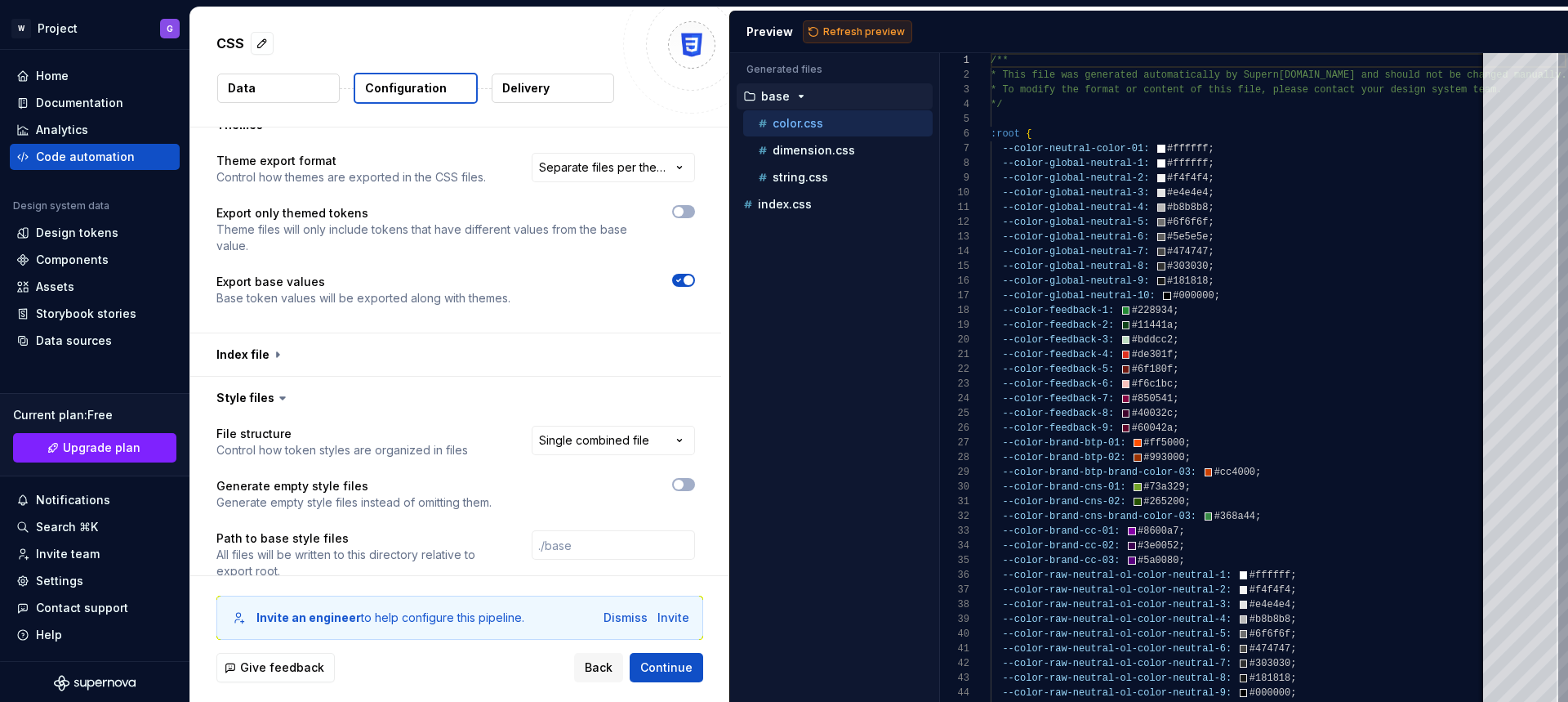
click at [844, 30] on span "Refresh preview" at bounding box center [864, 31] width 81 height 13
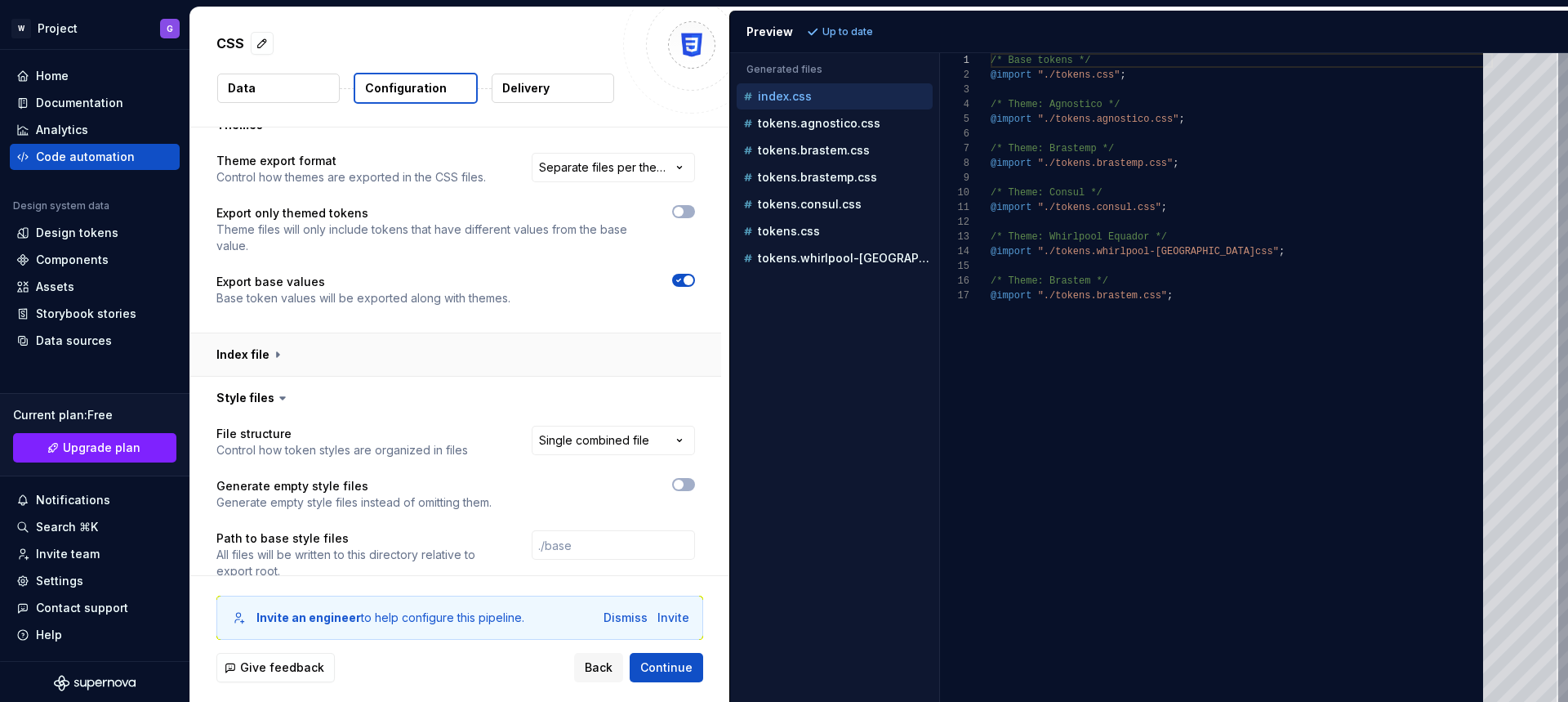
click at [266, 351] on button "button" at bounding box center [456, 355] width 531 height 42
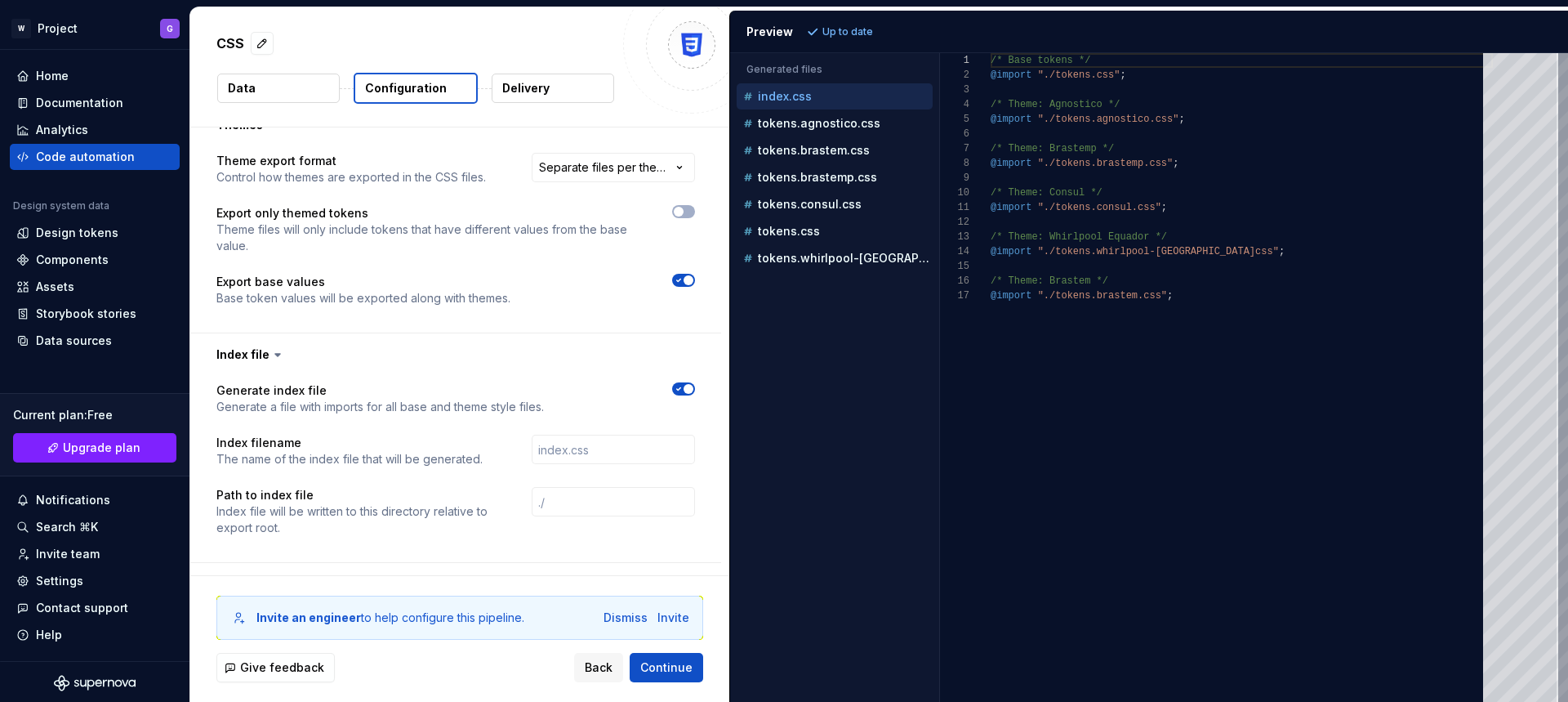
click at [681, 387] on icon "button" at bounding box center [678, 389] width 13 height 10
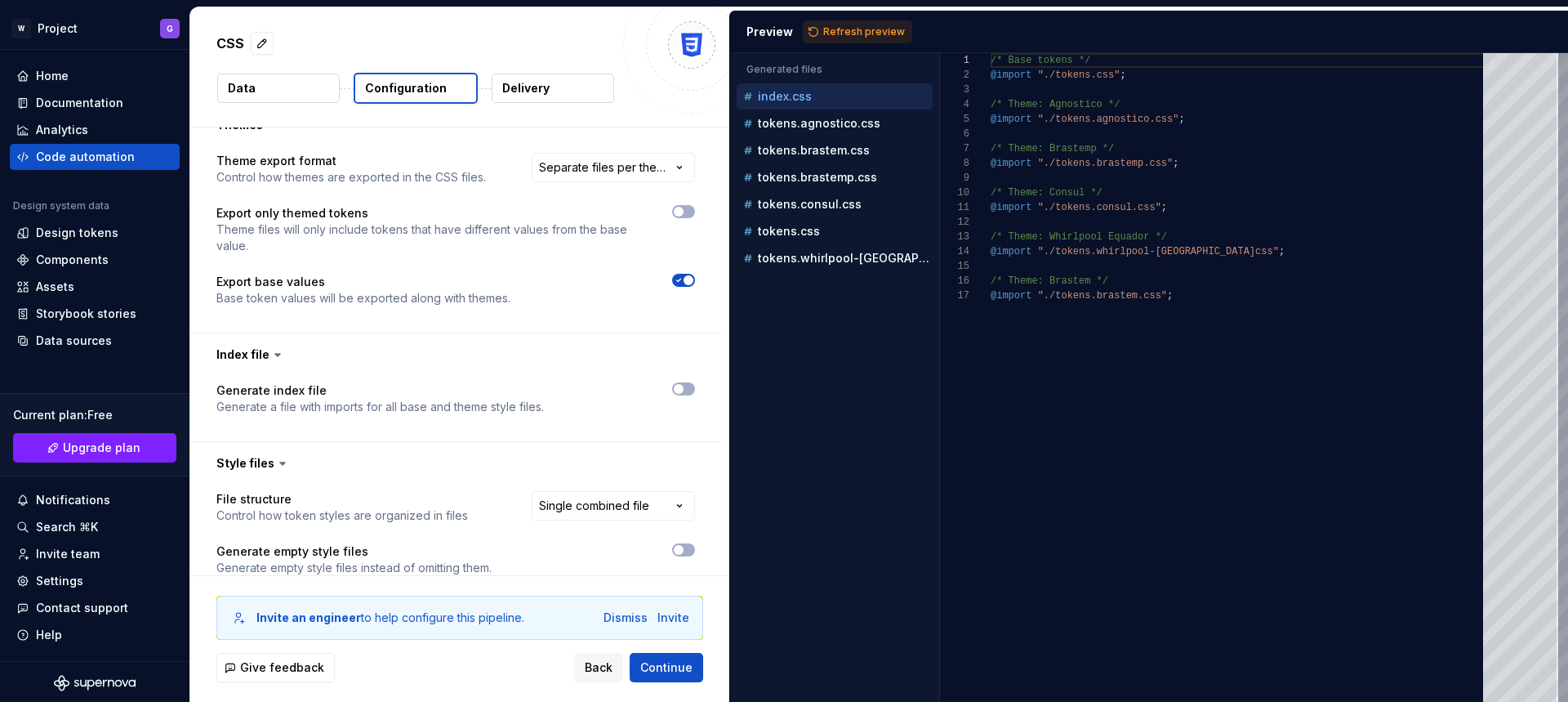
click at [273, 357] on icon at bounding box center [277, 354] width 16 height 16
click at [832, 39] on button "Refresh preview" at bounding box center [857, 31] width 109 height 23
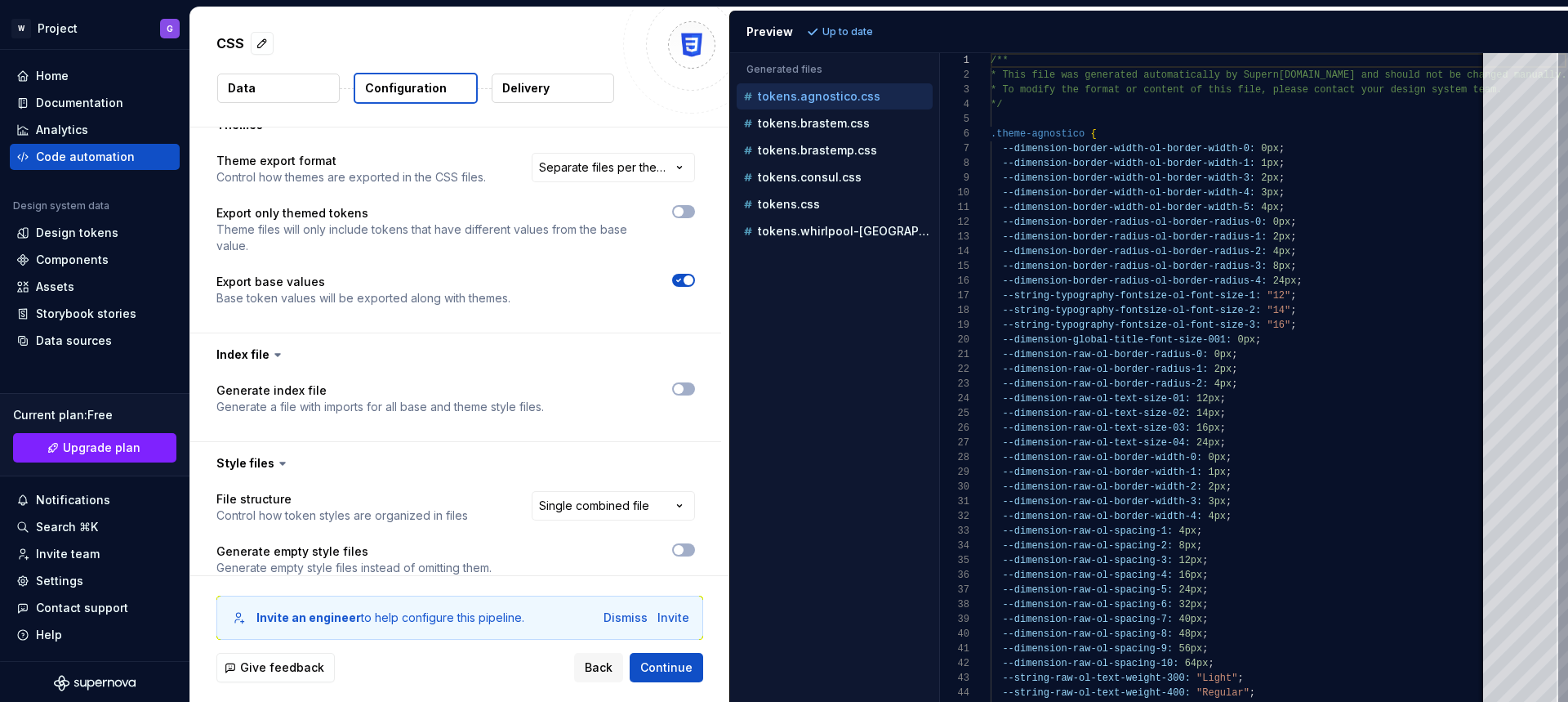
click at [839, 98] on p "tokens.agnostico.css" at bounding box center [819, 96] width 122 height 13
click at [831, 125] on p "tokens.brastem.css" at bounding box center [814, 123] width 112 height 13
click at [833, 159] on button "tokens.brastemp.css" at bounding box center [834, 150] width 196 height 18
click at [826, 115] on button "tokens.brastem.css" at bounding box center [834, 123] width 196 height 18
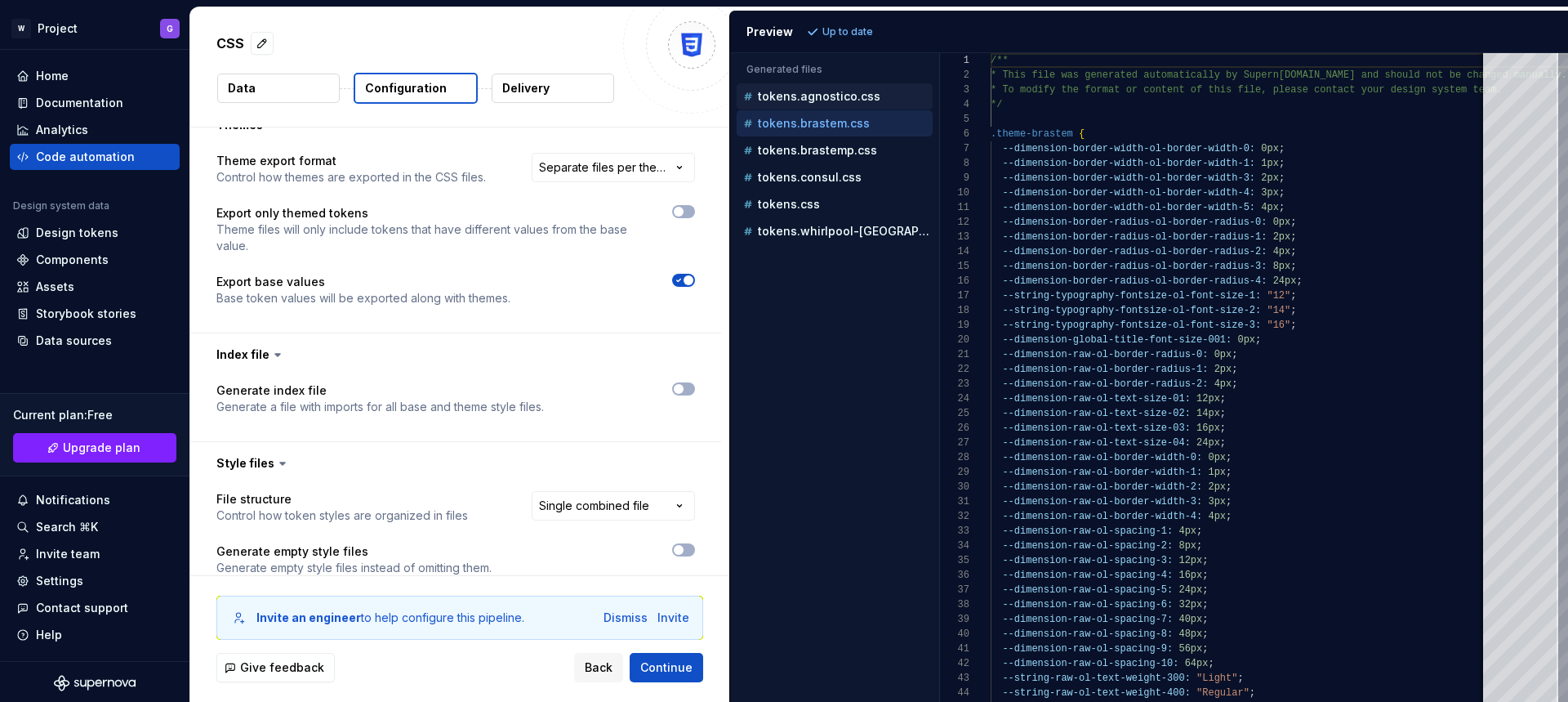
click at [818, 97] on p "tokens.agnostico.css" at bounding box center [819, 96] width 122 height 13
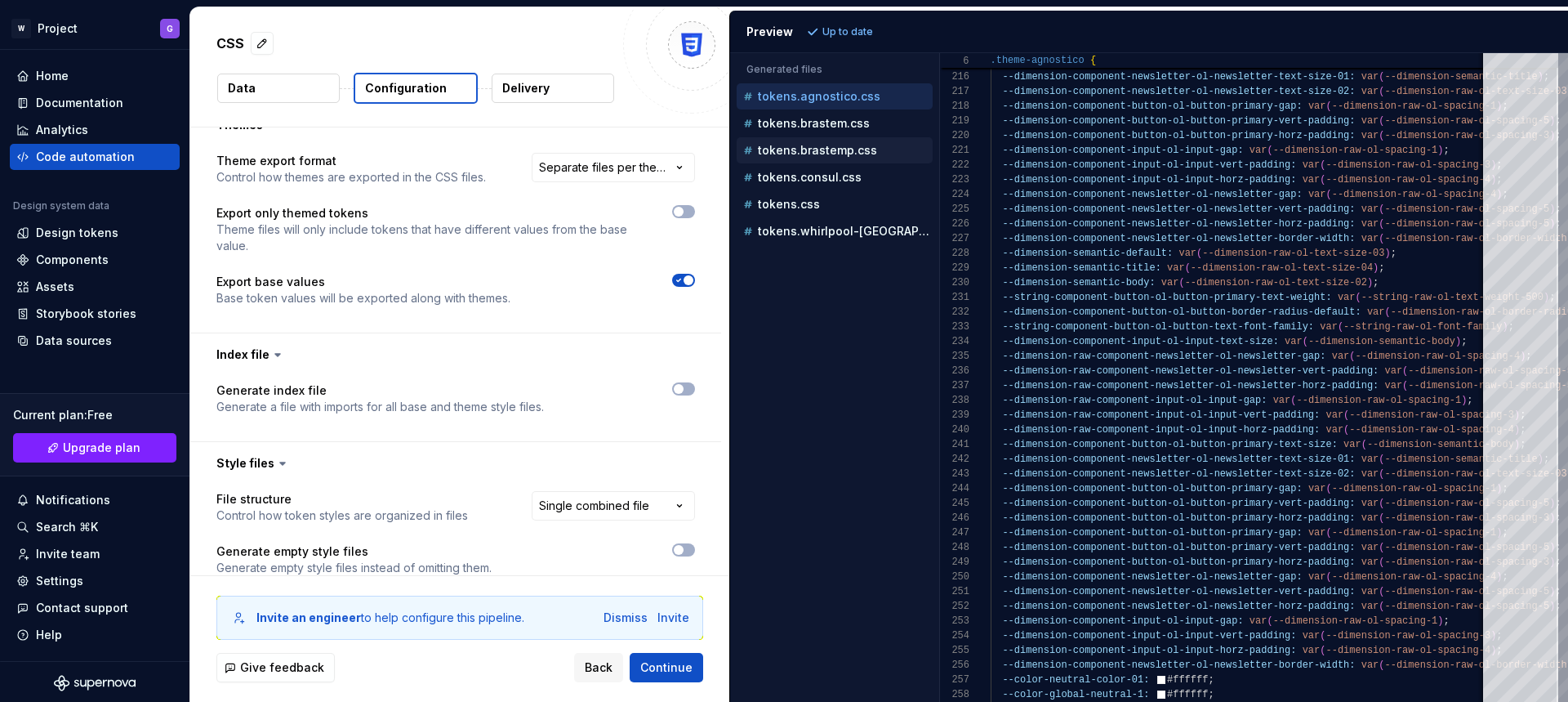
click at [837, 156] on p "tokens.brastemp.css" at bounding box center [817, 149] width 120 height 13
type textarea "**********"
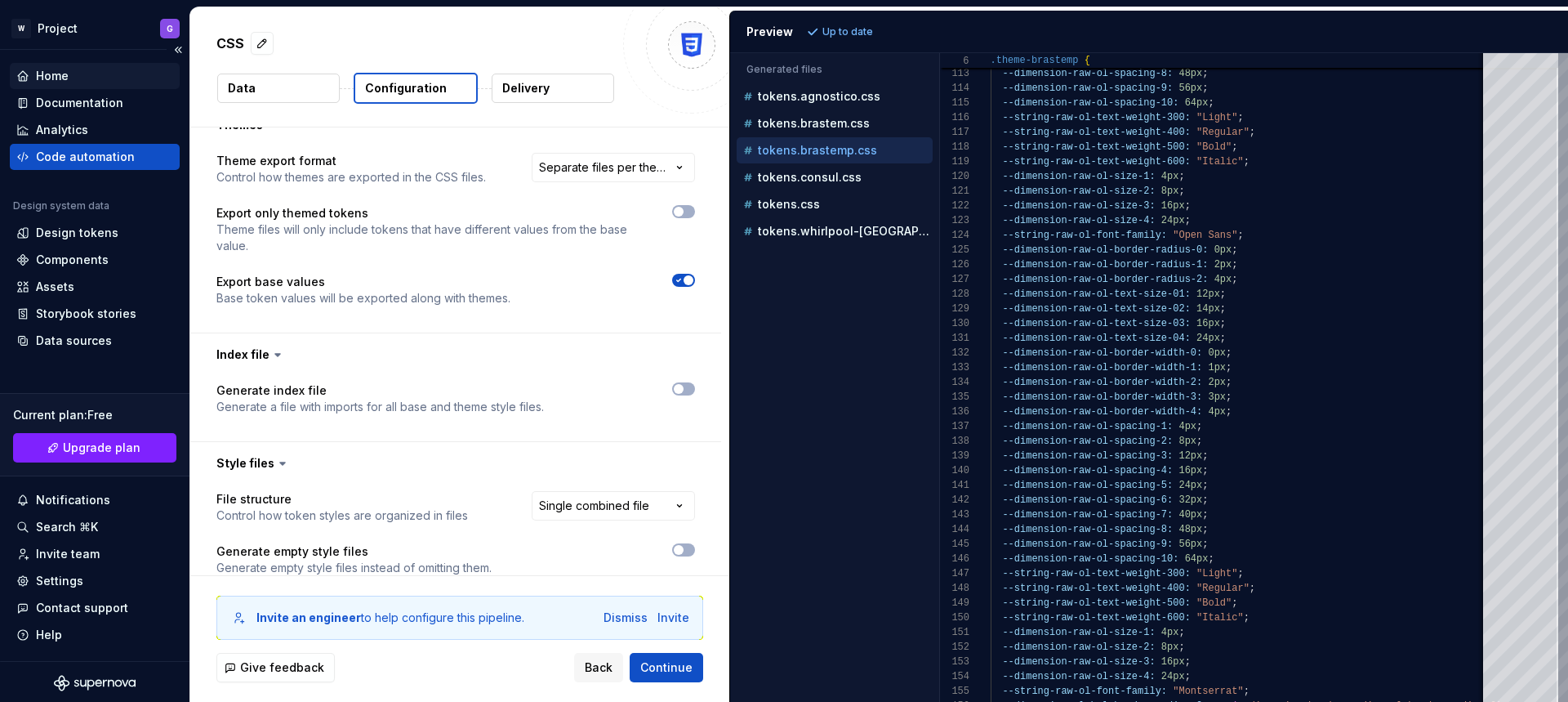
click at [70, 82] on div "Home" at bounding box center [94, 76] width 157 height 16
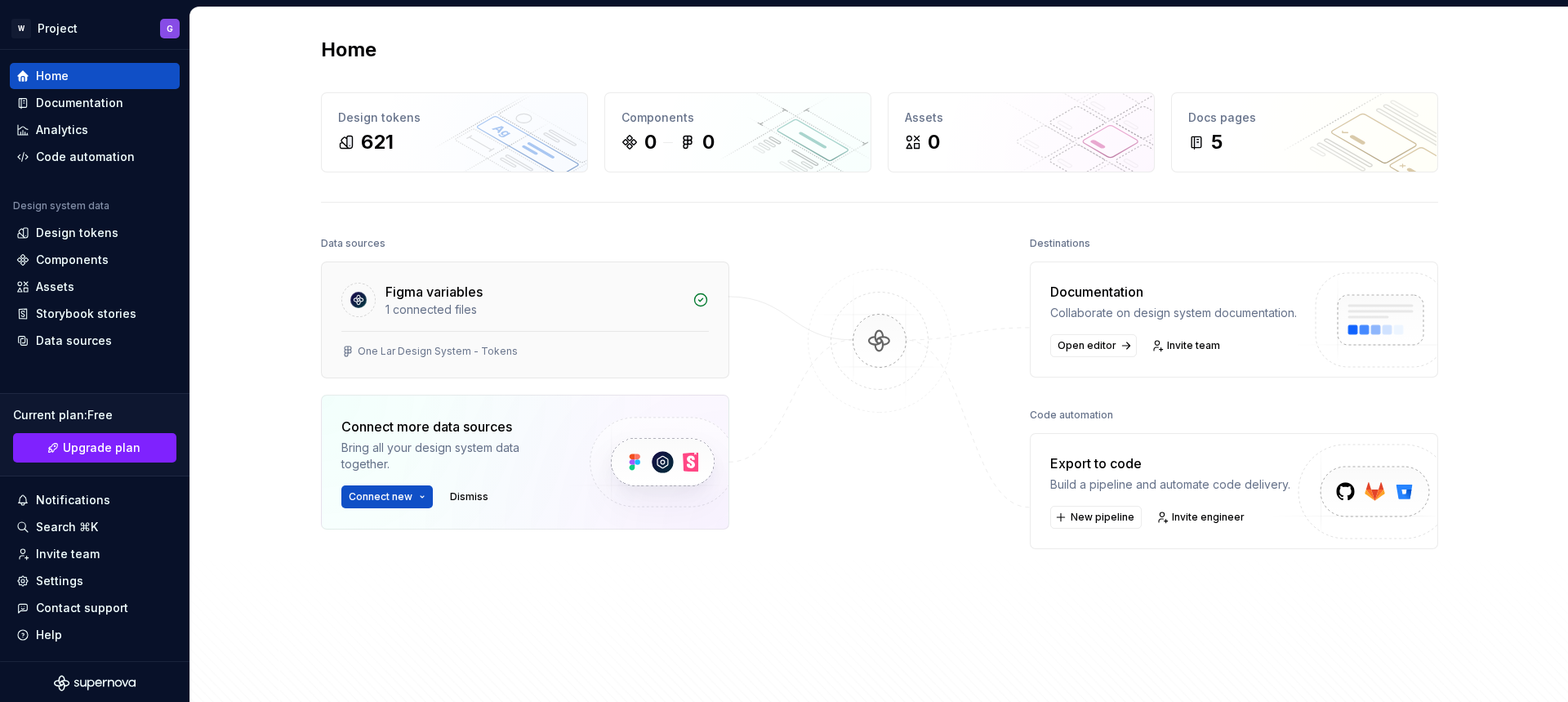
click at [647, 300] on div "Figma variables" at bounding box center [534, 291] width 297 height 20
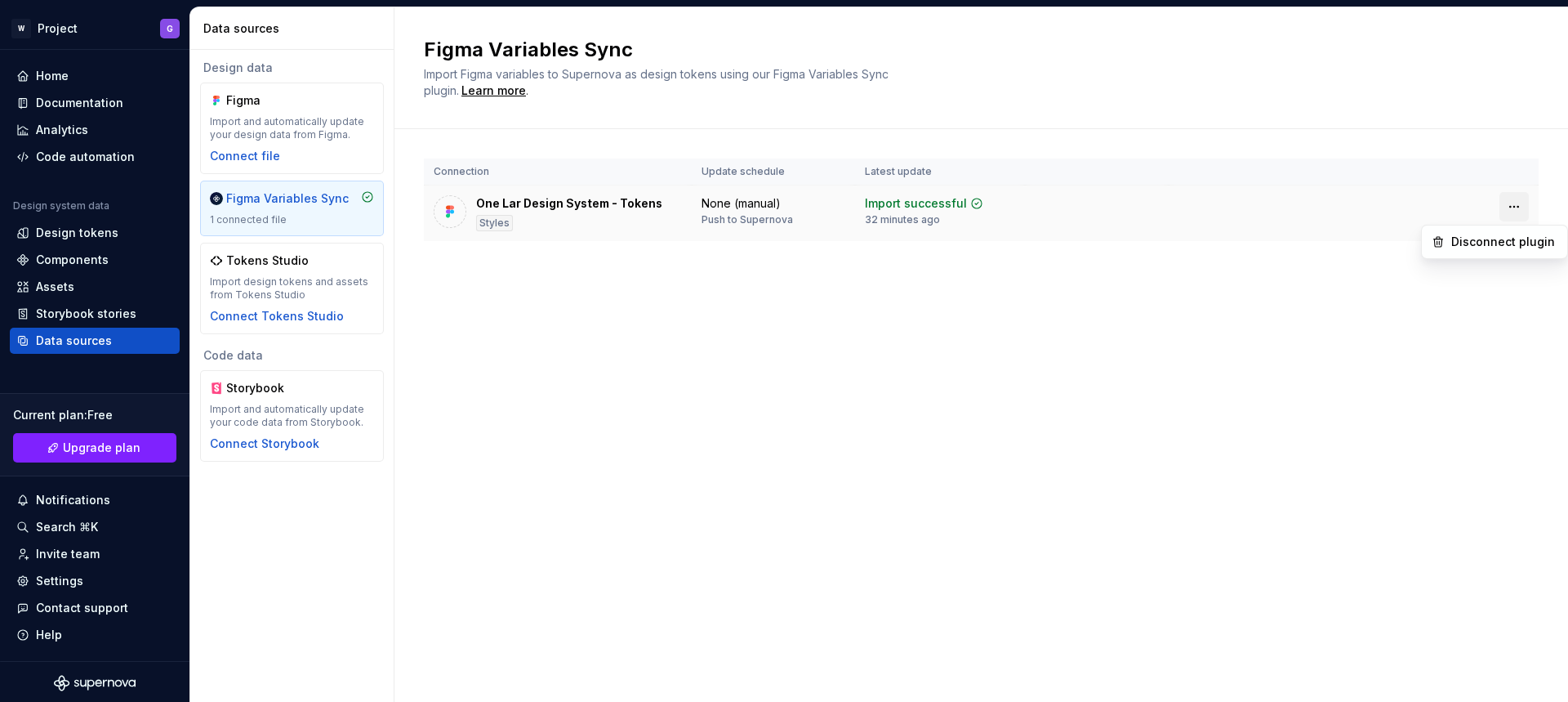
click at [1515, 205] on html "W Project G Home Documentation Analytics Code automation Design system data Des…" at bounding box center [784, 351] width 1568 height 702
click at [1486, 240] on div "Disconnect plugin" at bounding box center [1504, 241] width 106 height 16
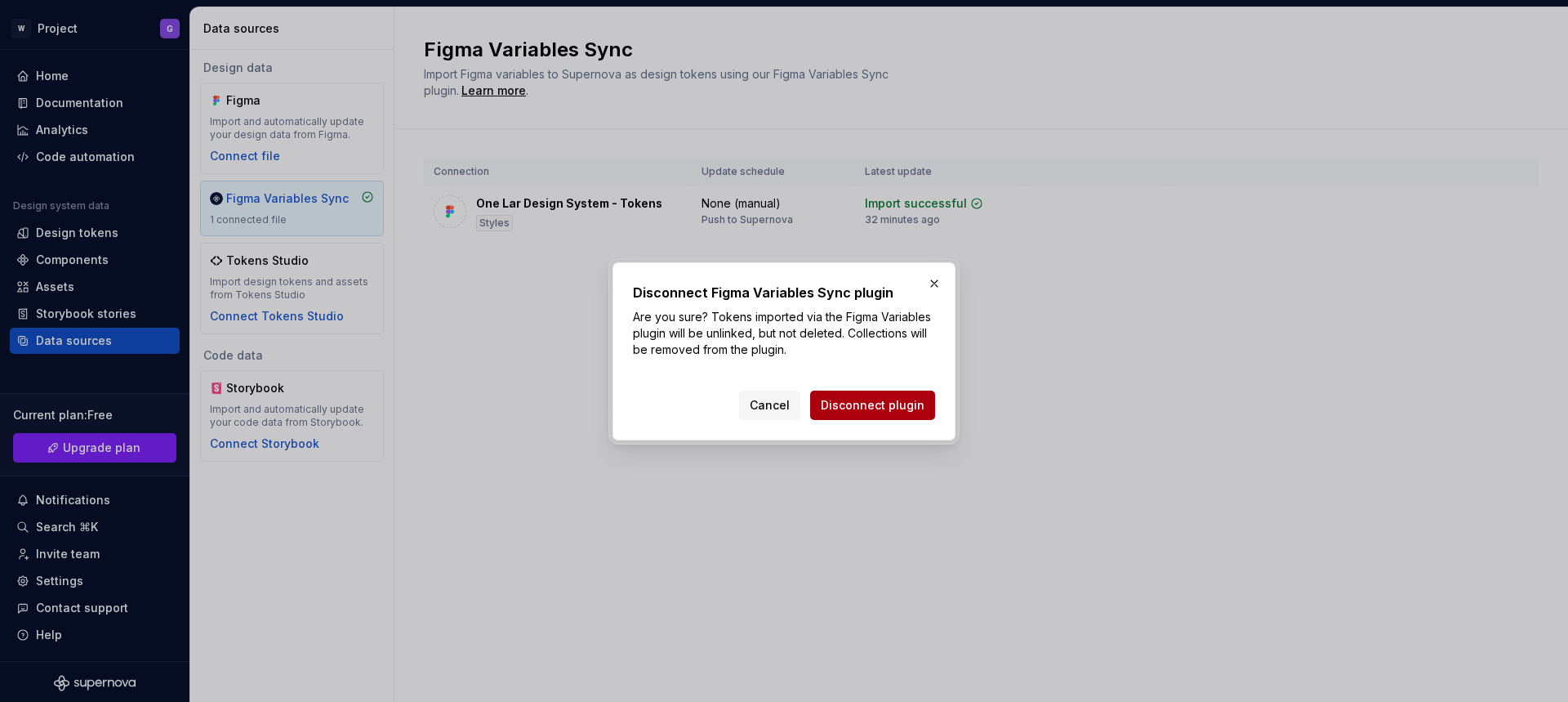
click at [881, 404] on span "Disconnect plugin" at bounding box center [873, 405] width 104 height 16
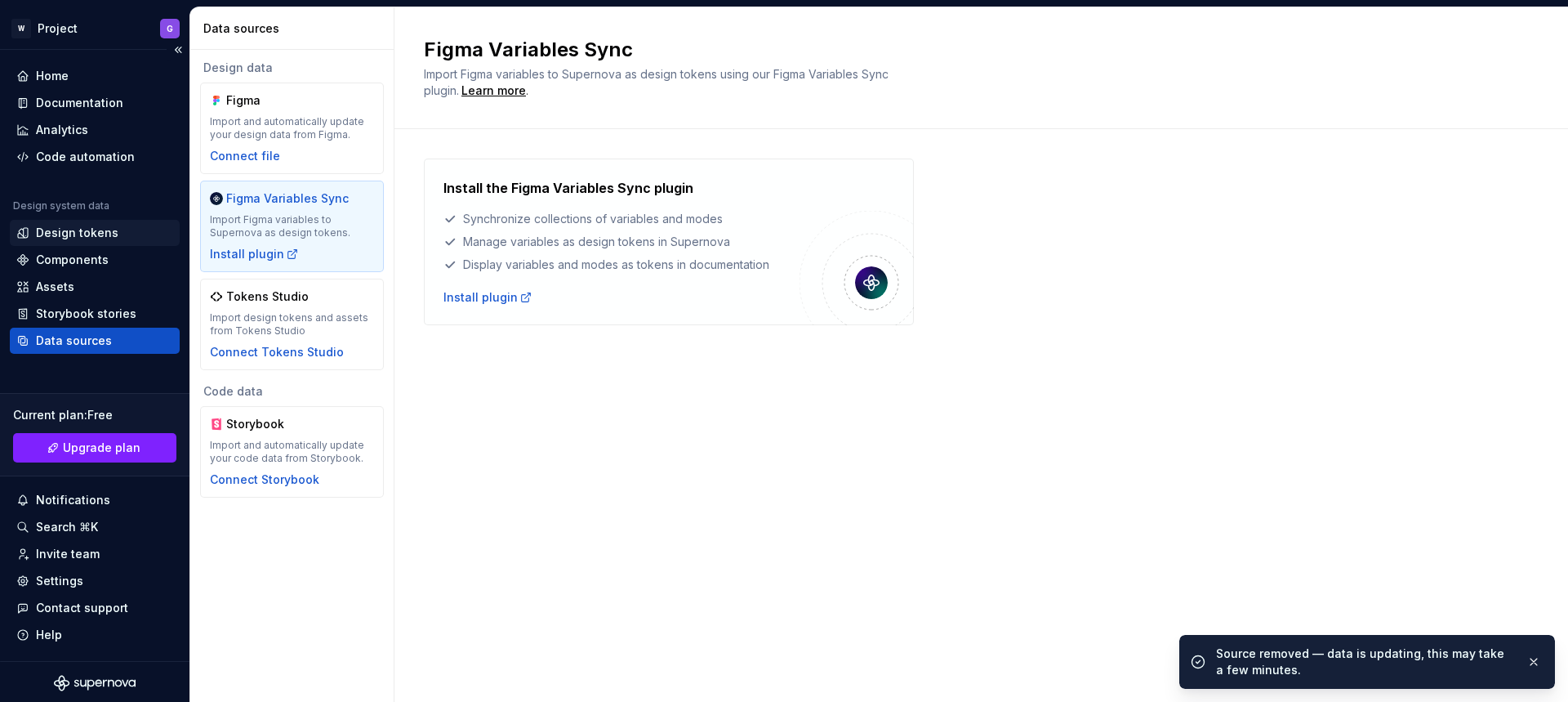
click at [63, 232] on div "Design tokens" at bounding box center [76, 233] width 82 height 16
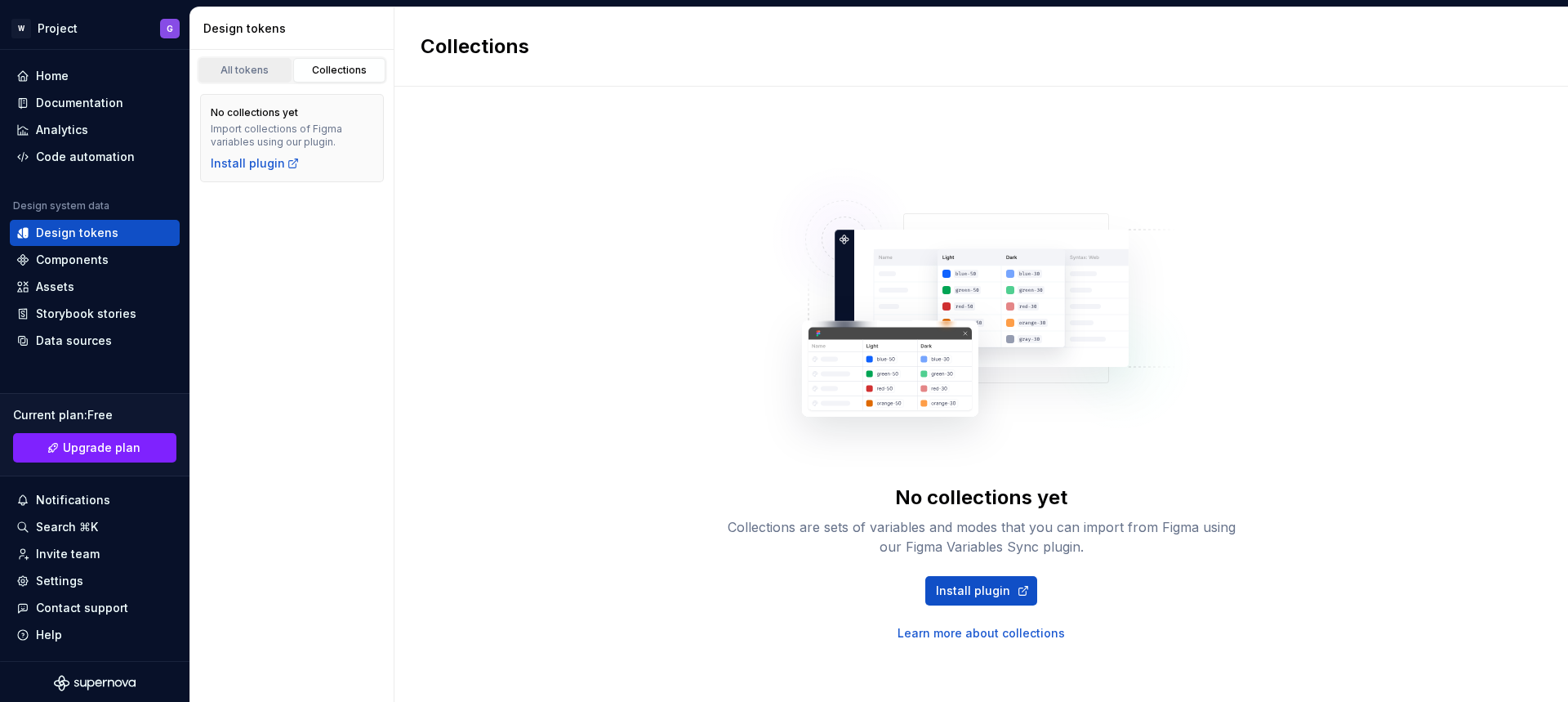
click at [247, 79] on link "All tokens" at bounding box center [245, 70] width 93 height 25
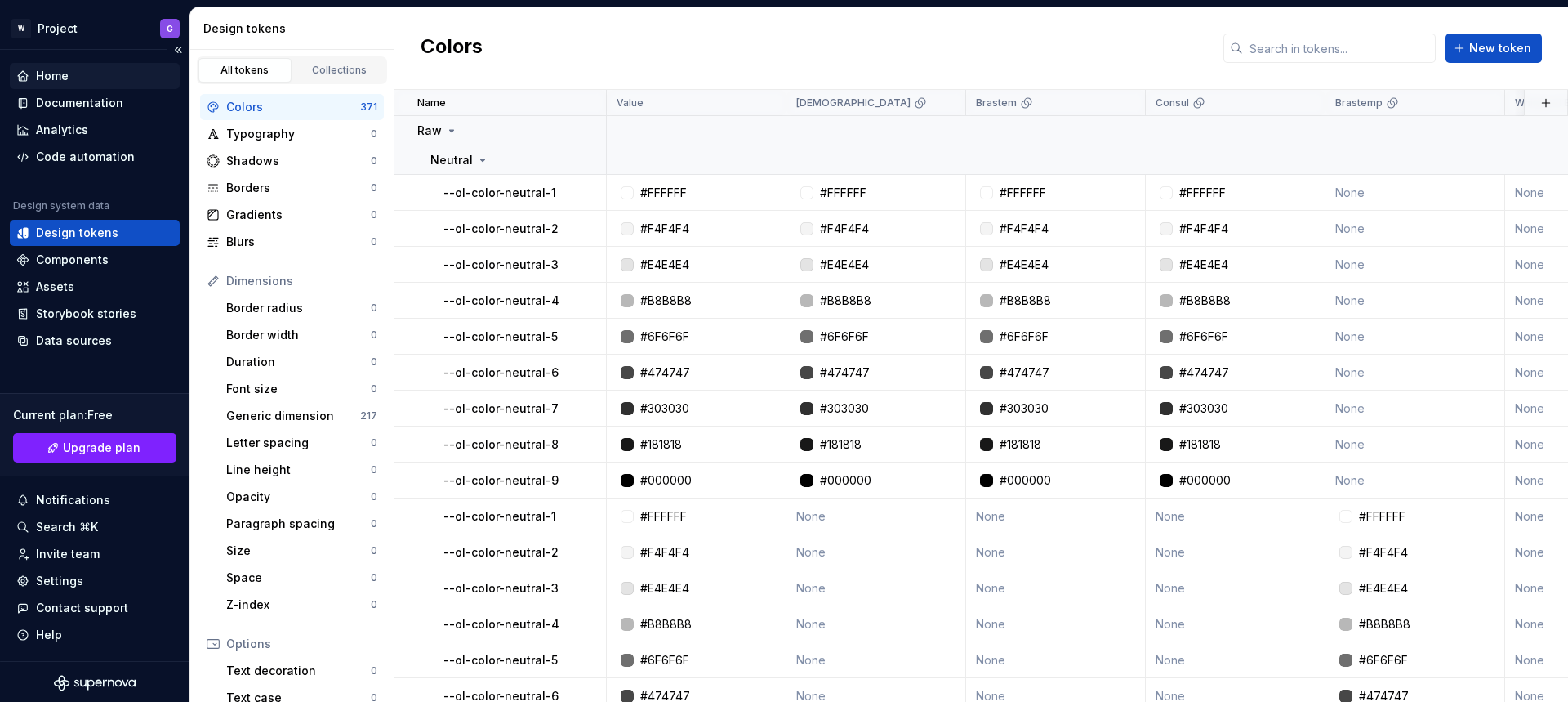
click at [71, 76] on div "Home" at bounding box center [94, 76] width 157 height 16
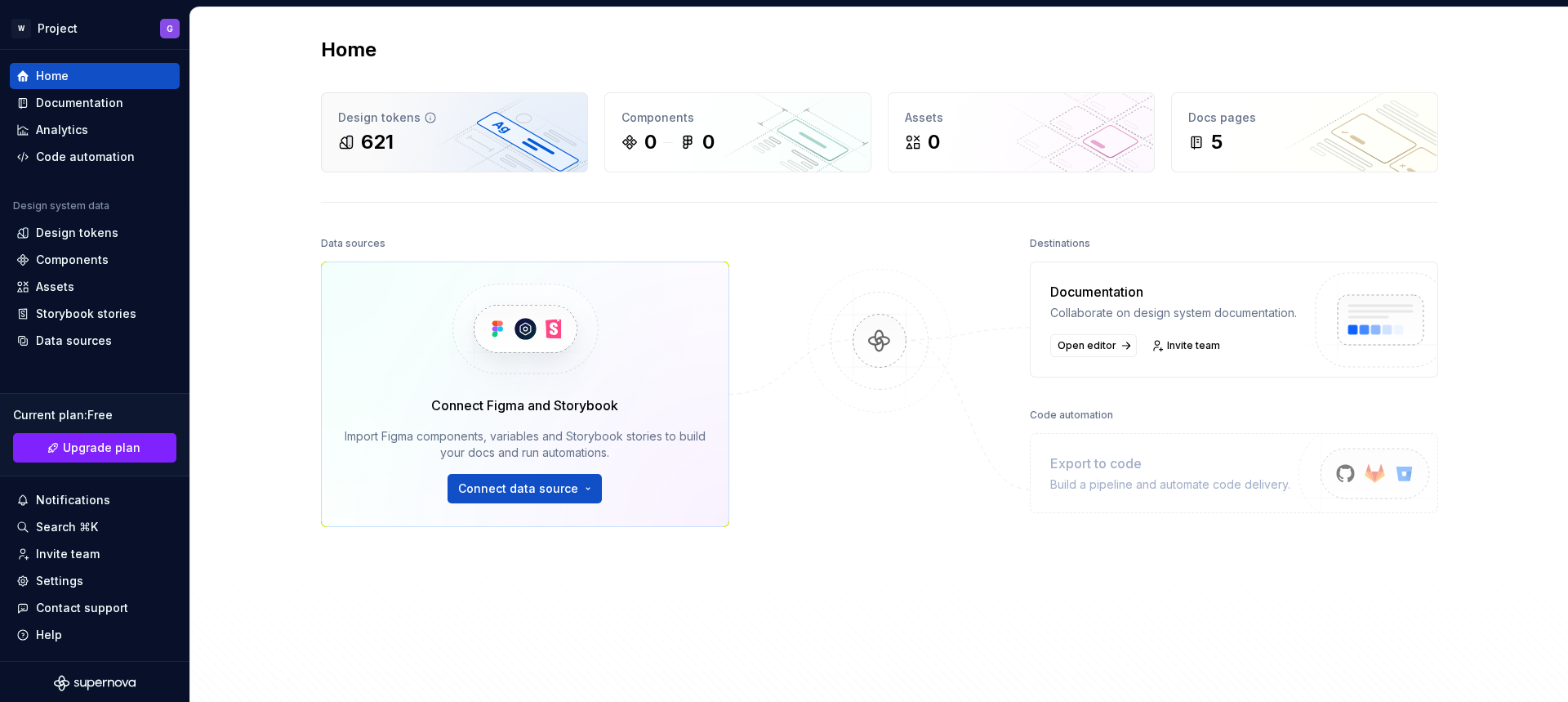
click at [530, 150] on div "621" at bounding box center [455, 142] width 232 height 26
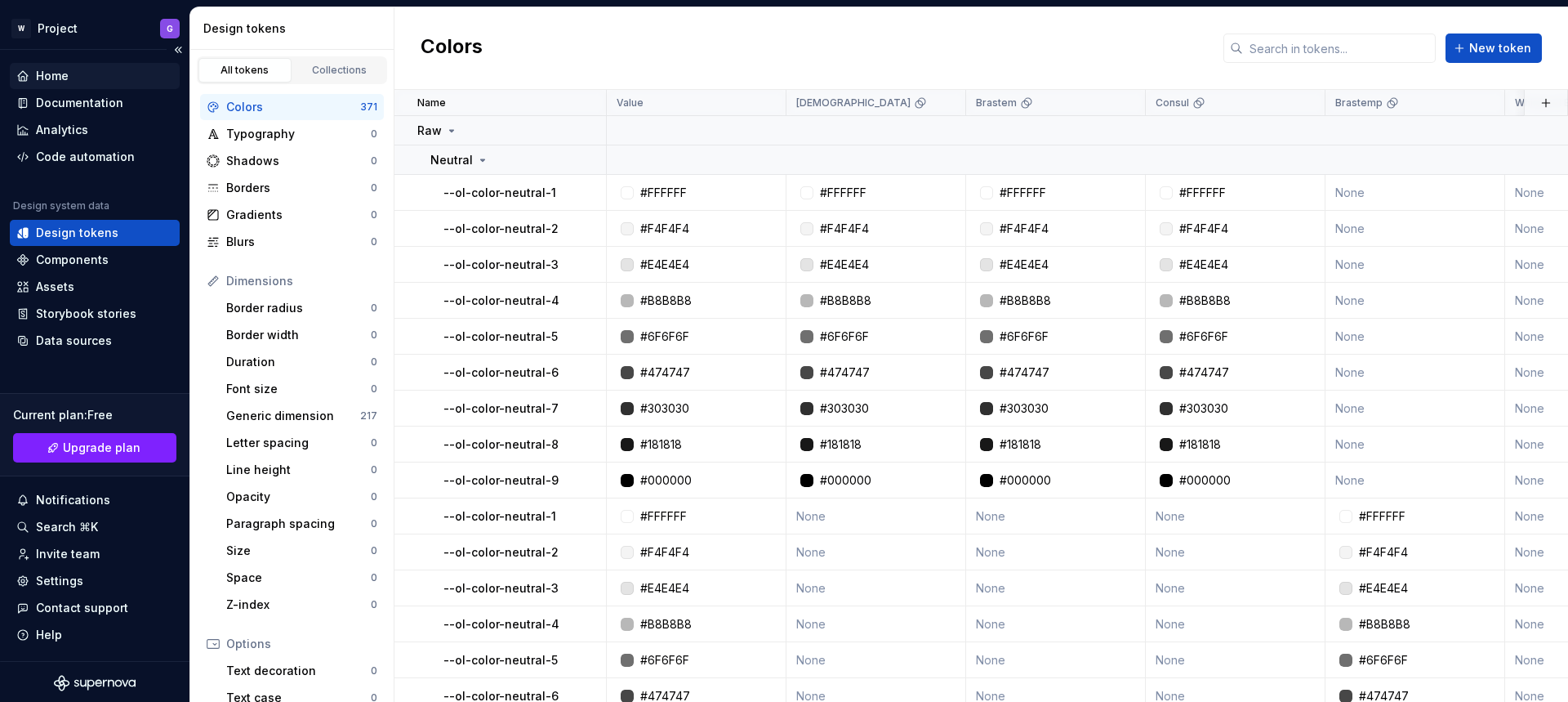
click at [44, 76] on div "Home" at bounding box center [52, 76] width 33 height 16
